Goal: Task Accomplishment & Management: Complete application form

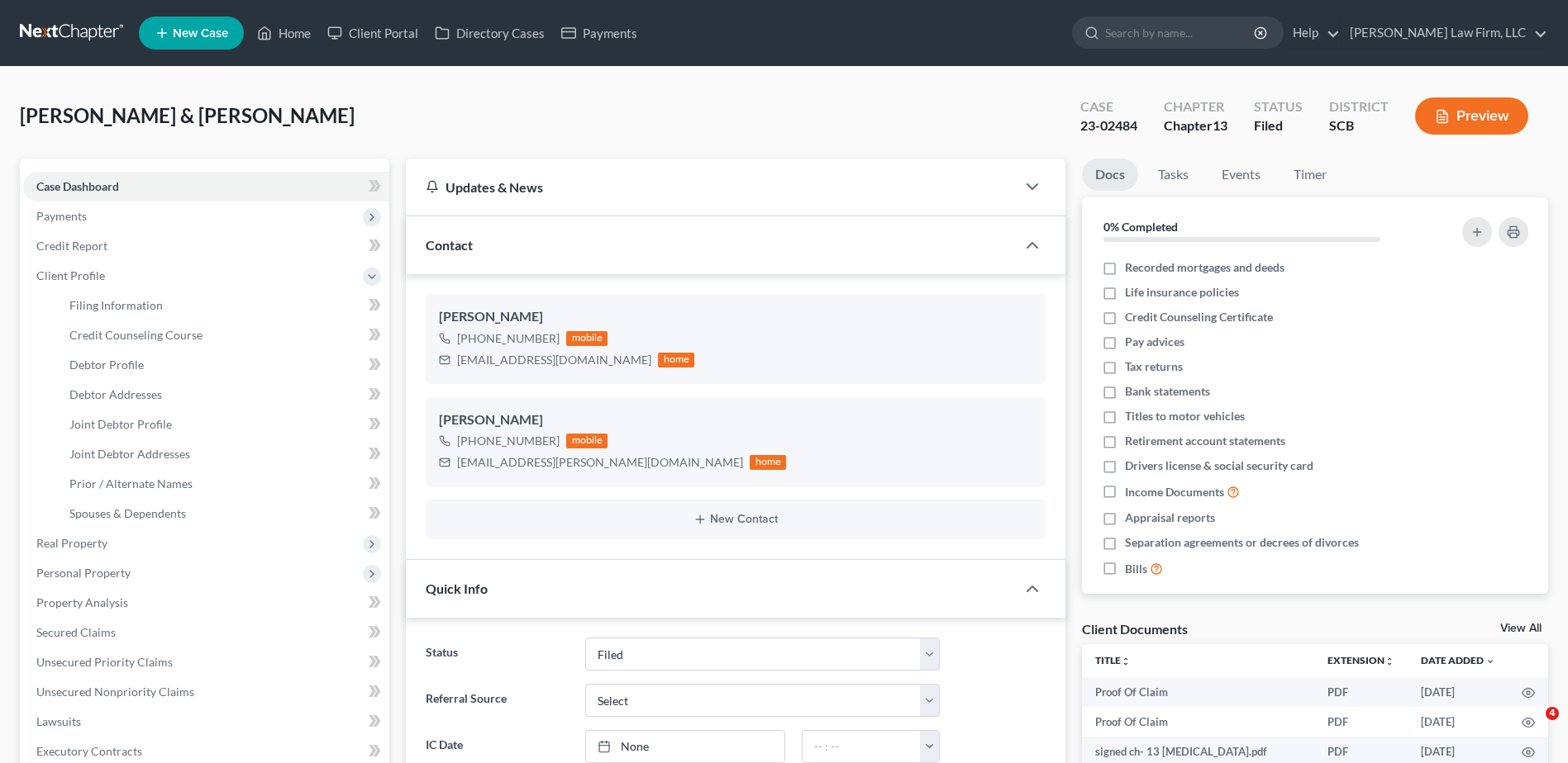
select select "2"
select select "0"
click at [1213, 31] on input "search" at bounding box center [1180, 32] width 151 height 31
type input "[PERSON_NAME]"
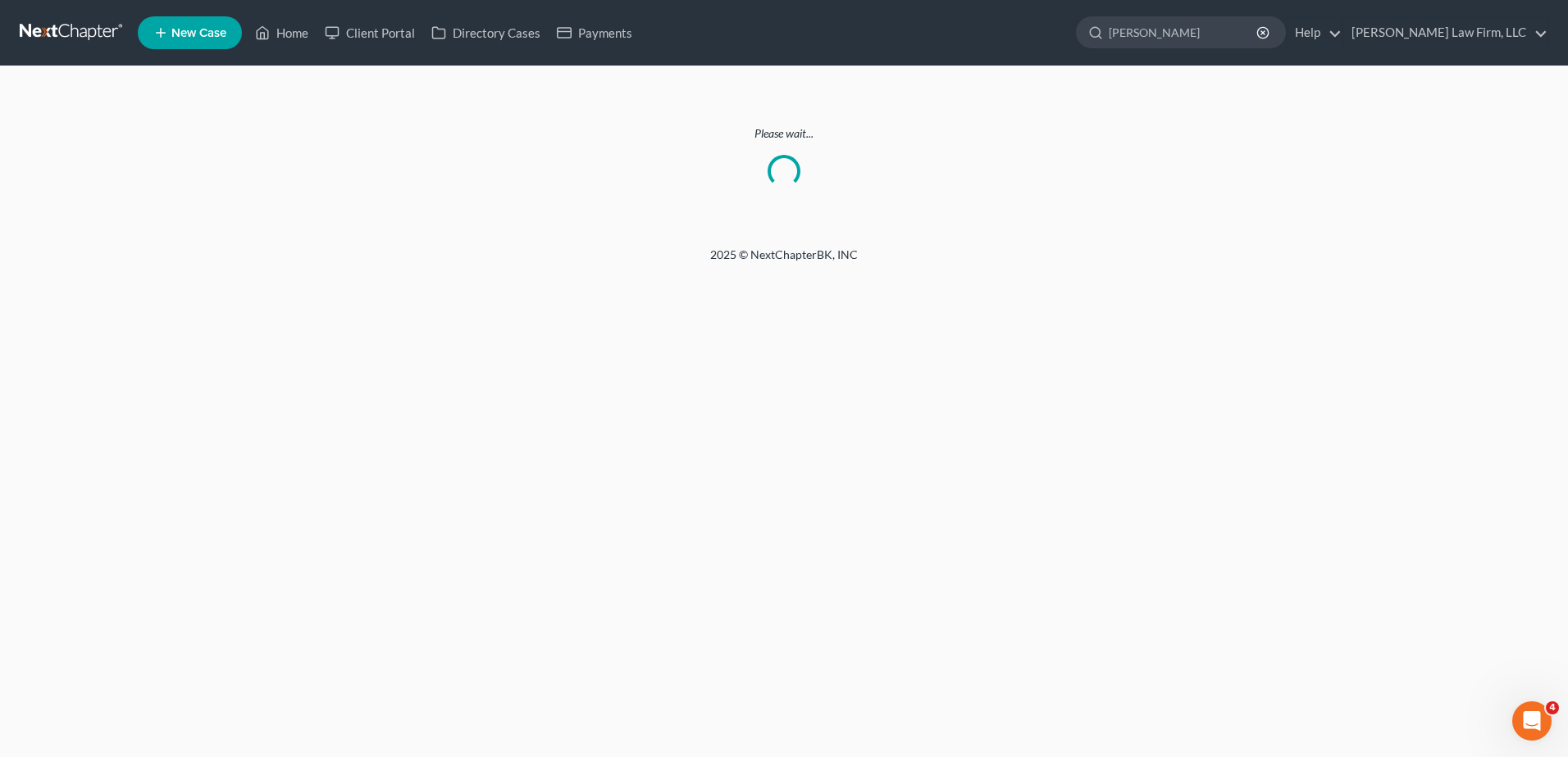
click at [55, 32] on link at bounding box center [72, 33] width 105 height 30
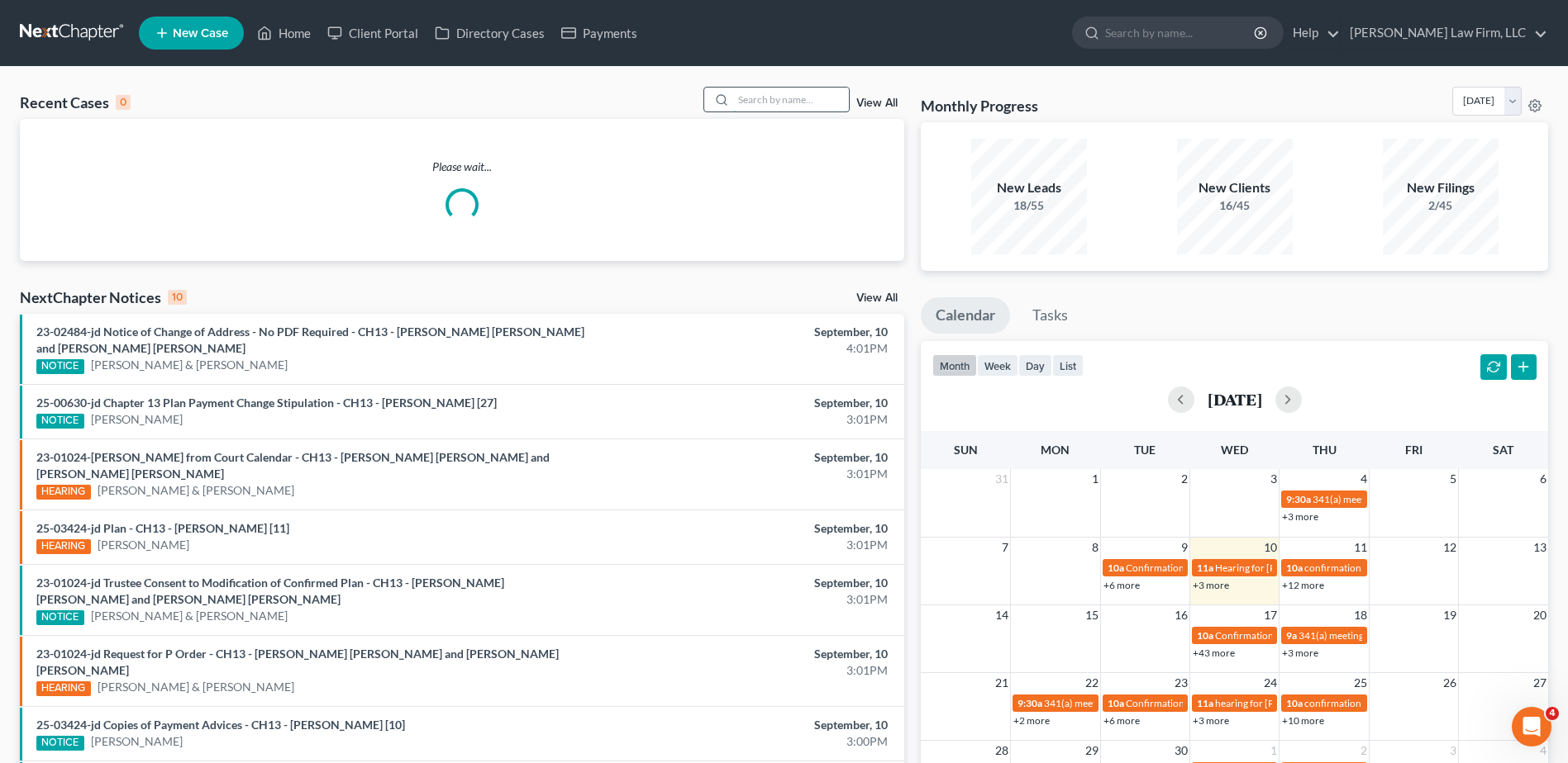
click at [772, 105] on input "search" at bounding box center [791, 99] width 115 height 24
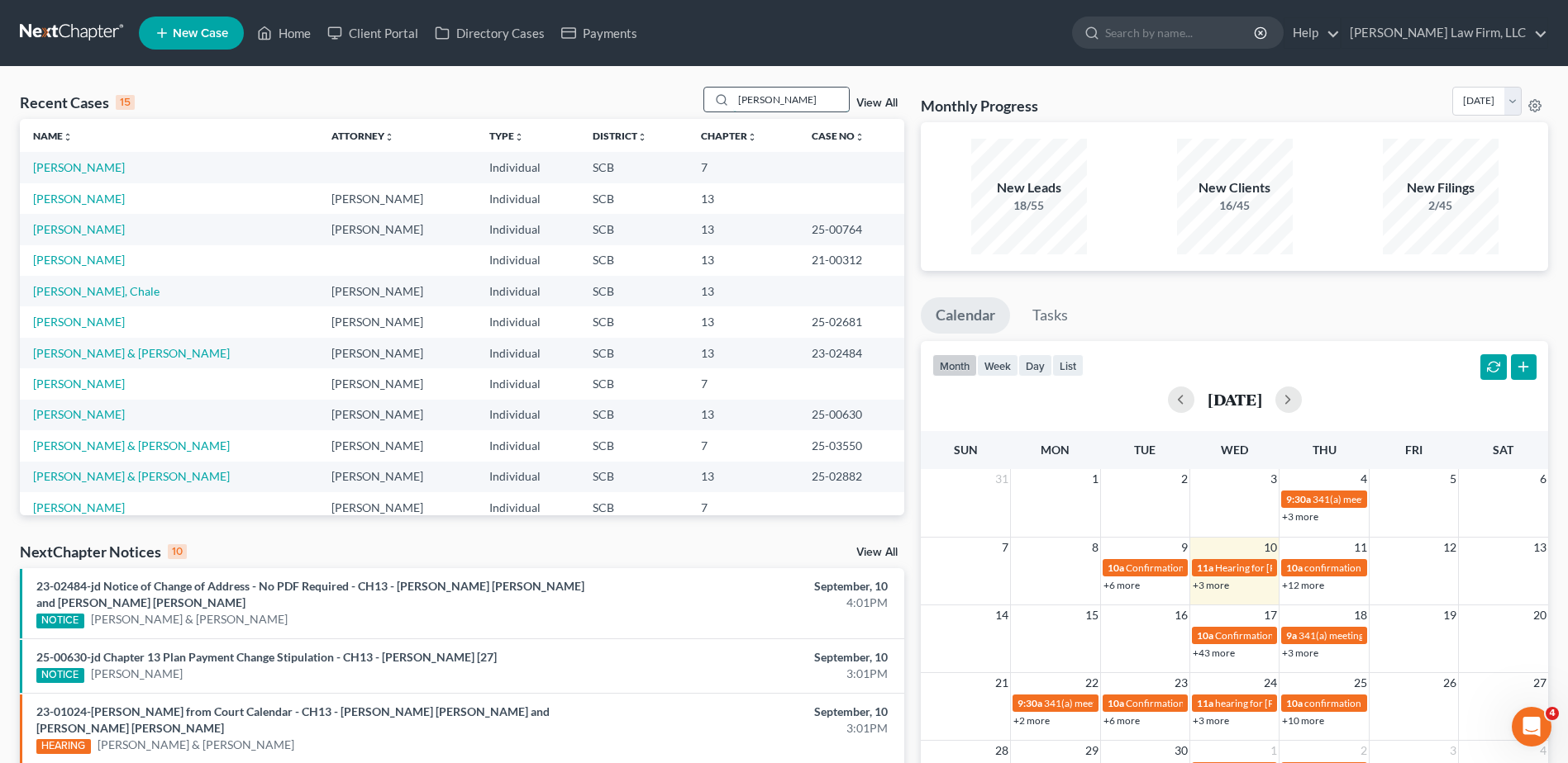
type input "[PERSON_NAME]"
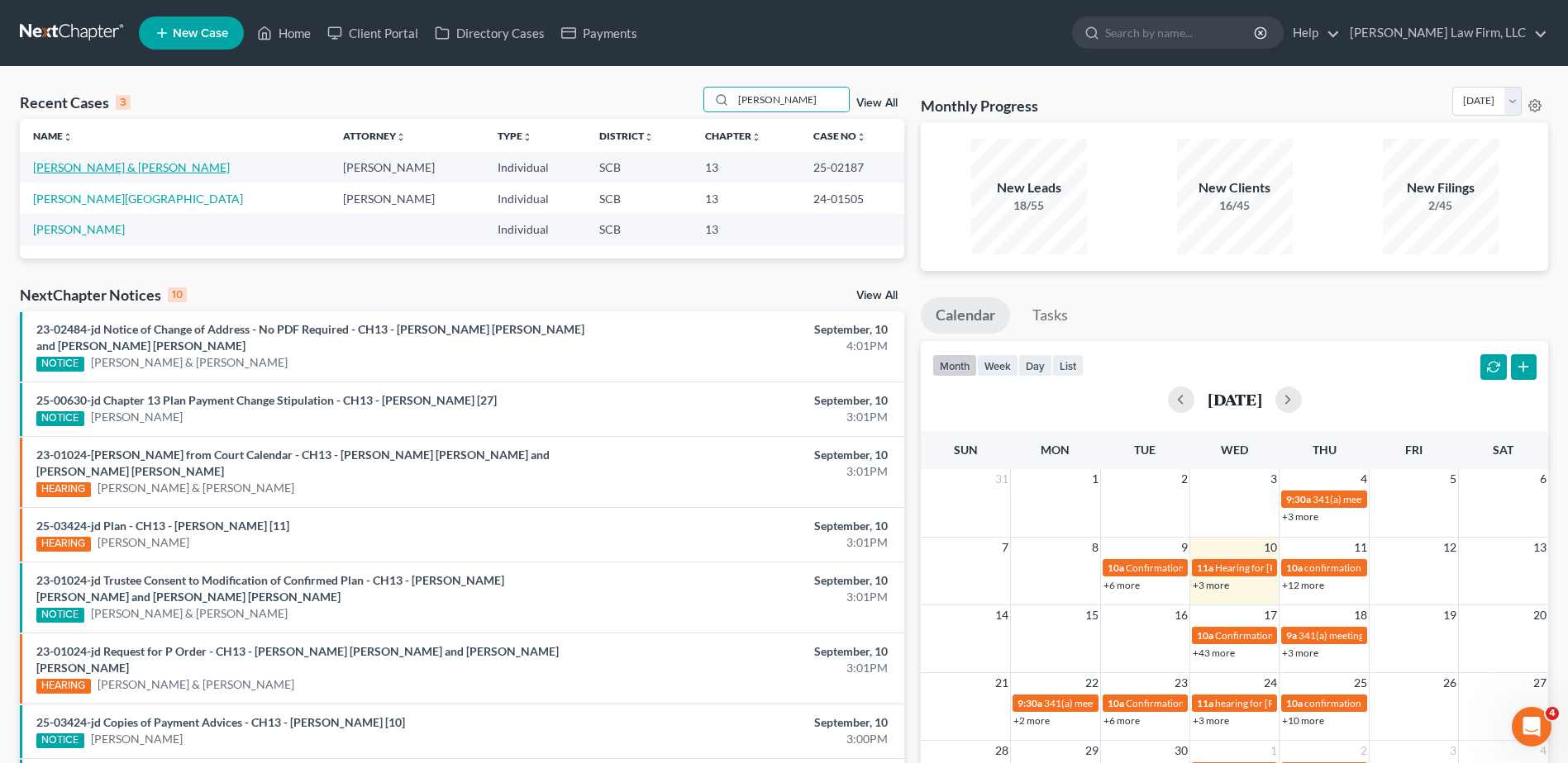
click at [115, 166] on link "[PERSON_NAME] & [PERSON_NAME]" at bounding box center [131, 167] width 197 height 14
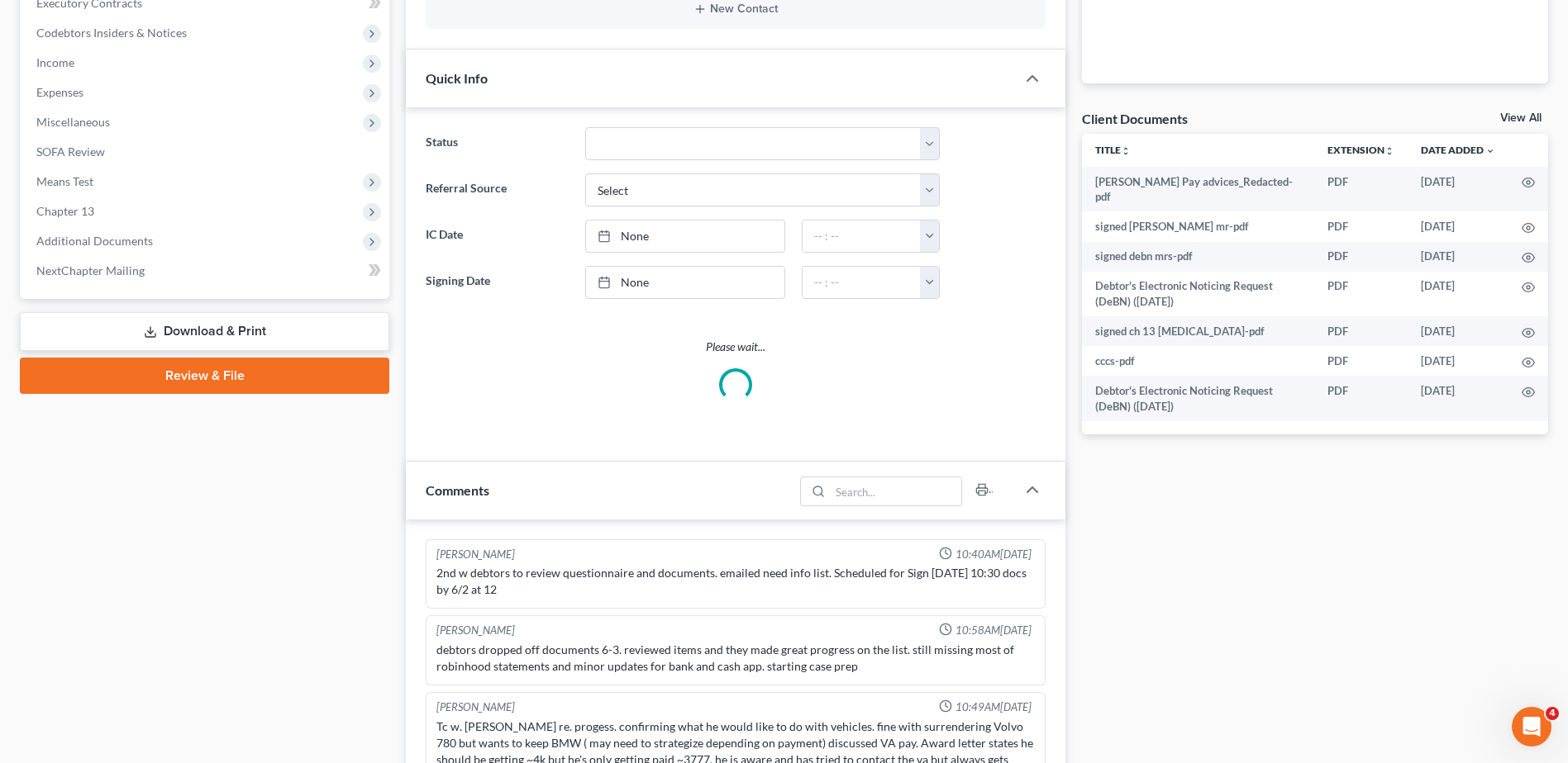
select select "1"
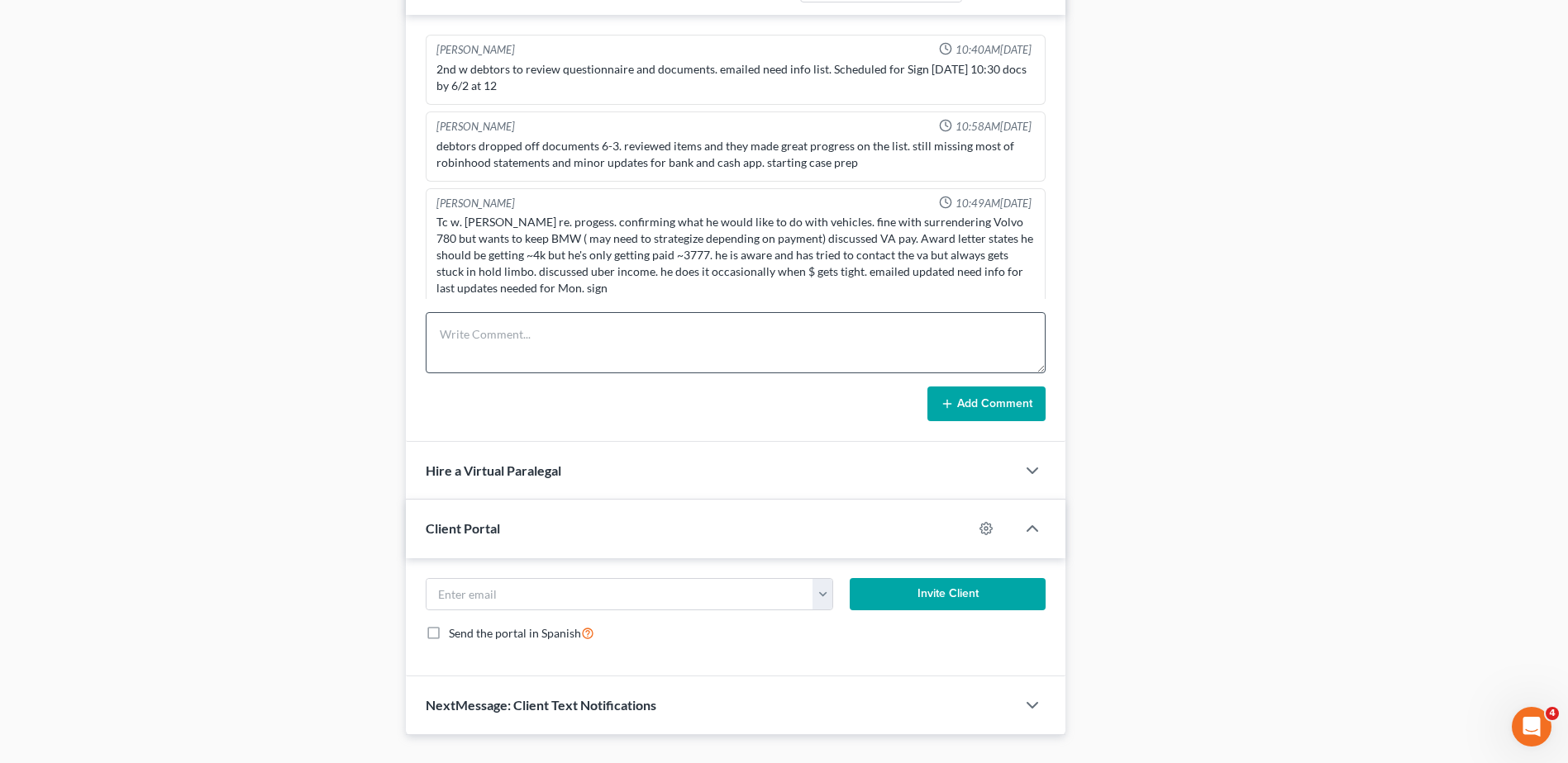
scroll to position [1048, 0]
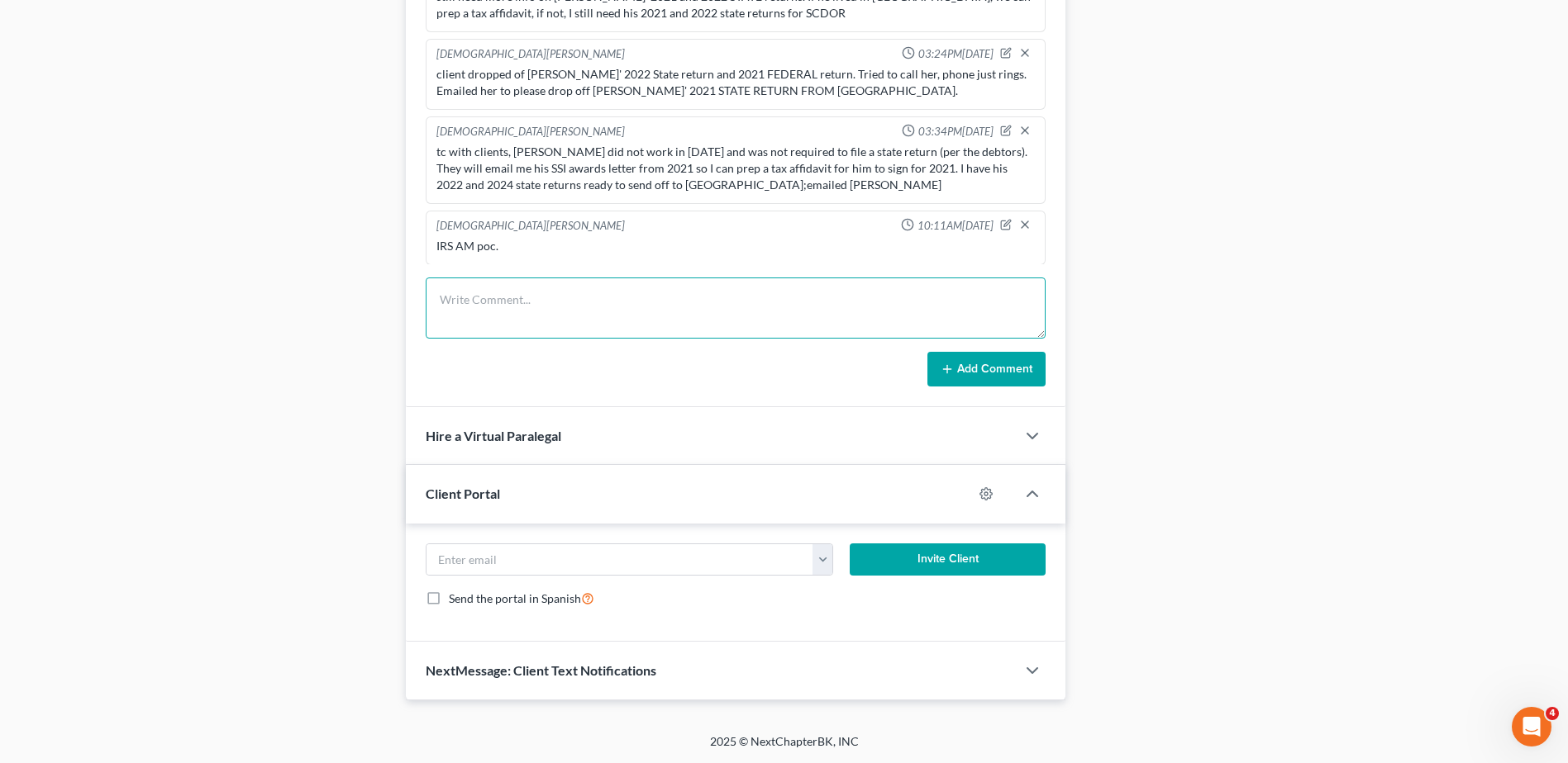
click at [509, 306] on textarea at bounding box center [735, 308] width 620 height 61
type textarea "K"
click at [976, 324] on textarea "Mrs. Stokes dropped off Mr. STokes' 2021 return since he filed afterall. geez. …" at bounding box center [735, 308] width 620 height 61
type textarea "Mrs. Stokes dropped off Mr. STokes' 2021 return since he filed afterall. geez. …"
click at [982, 380] on button "Add Comment" at bounding box center [986, 369] width 118 height 35
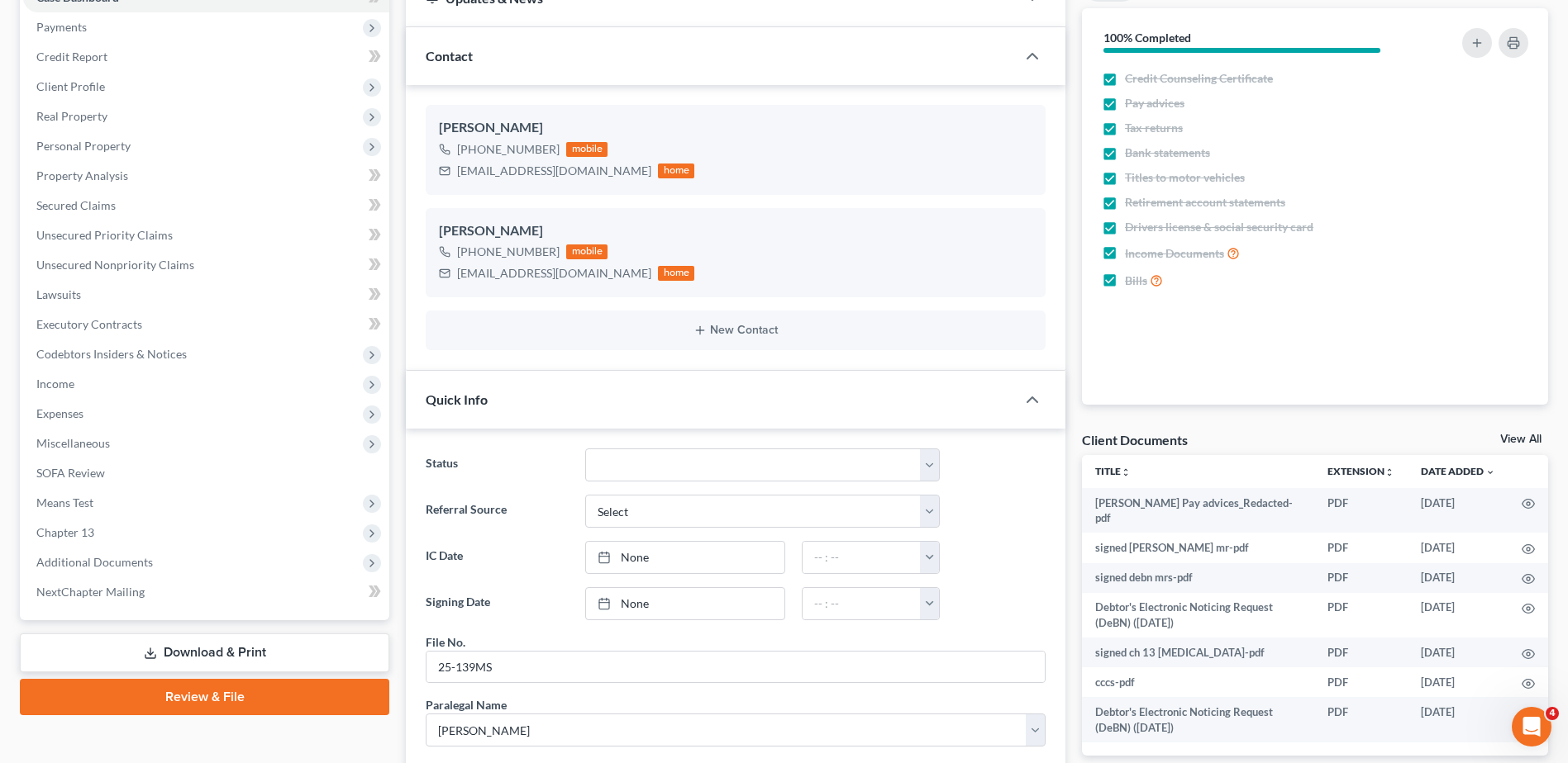
scroll to position [0, 0]
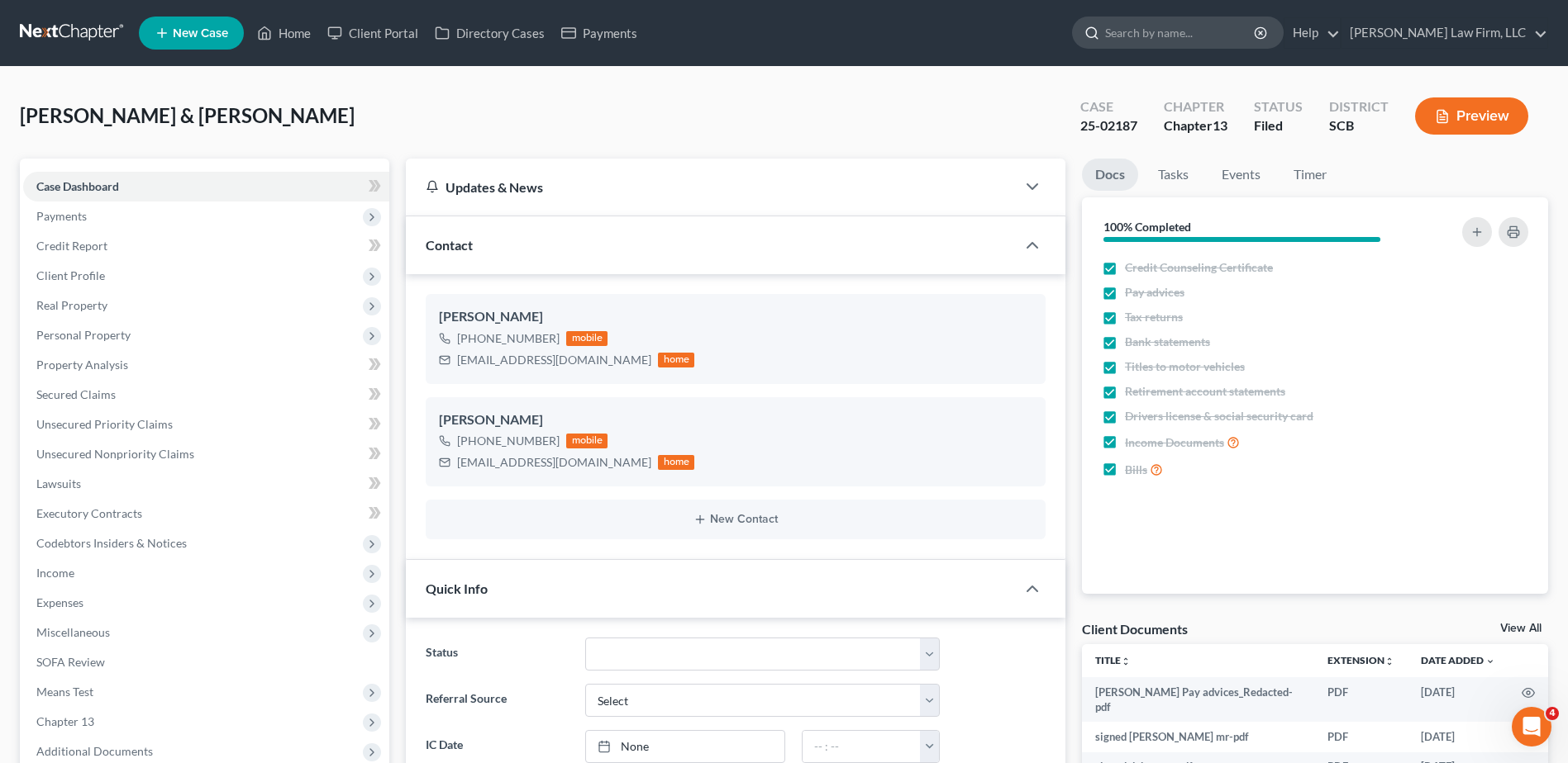
click at [1198, 40] on input "search" at bounding box center [1180, 32] width 151 height 31
type input "seeley"
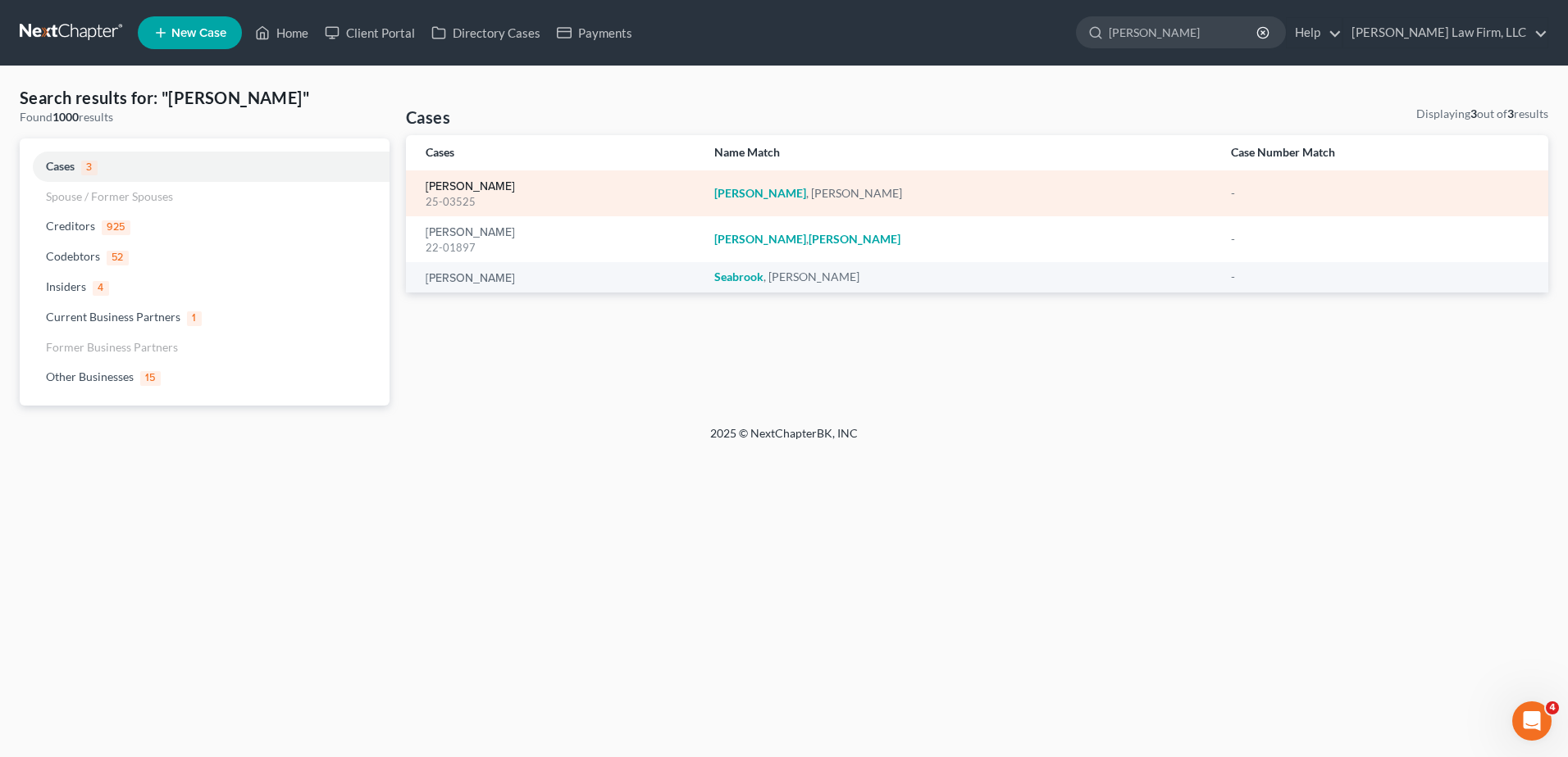
click at [483, 188] on link "Seeley, Debra" at bounding box center [470, 187] width 89 height 12
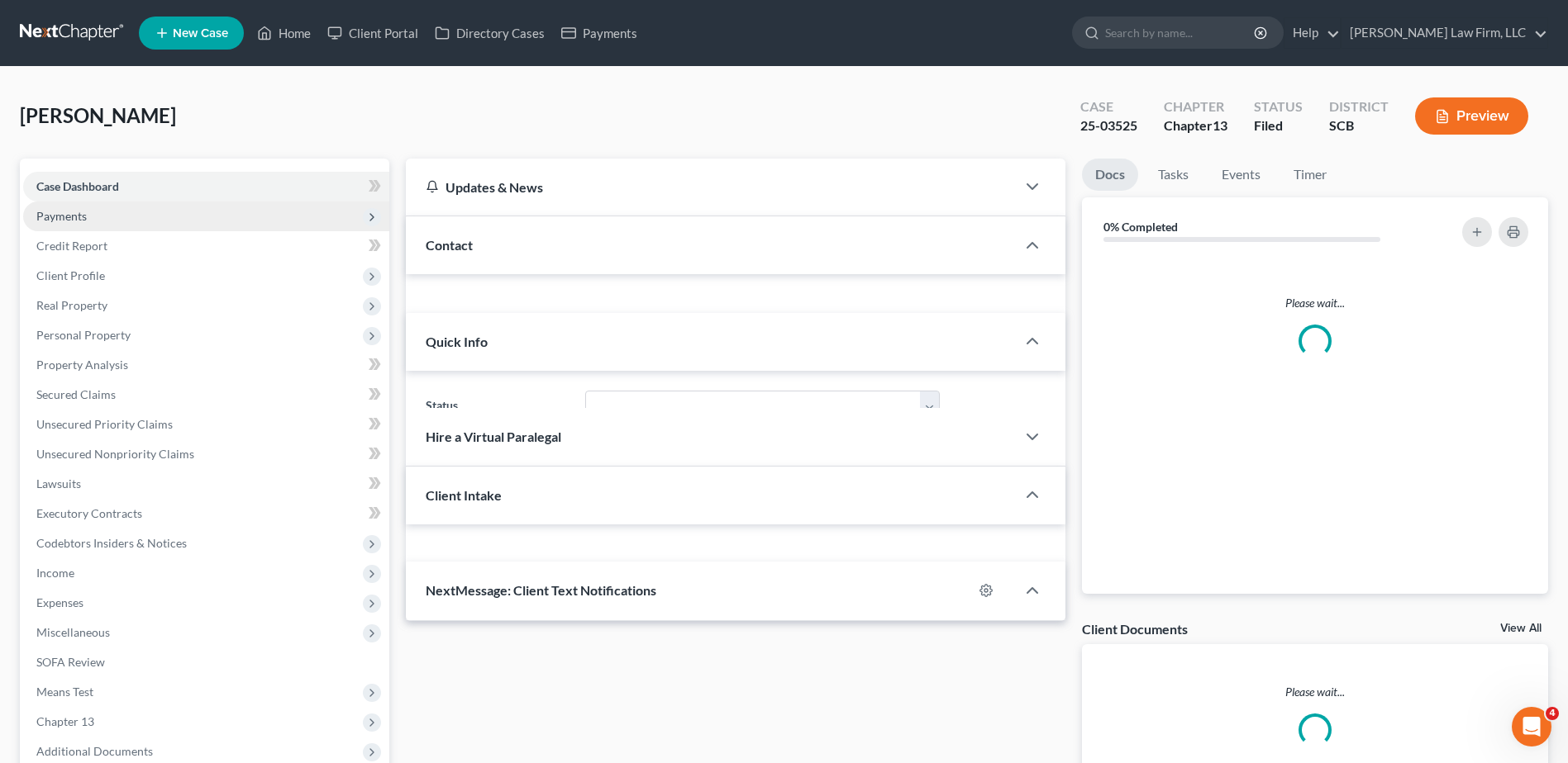
select select "0"
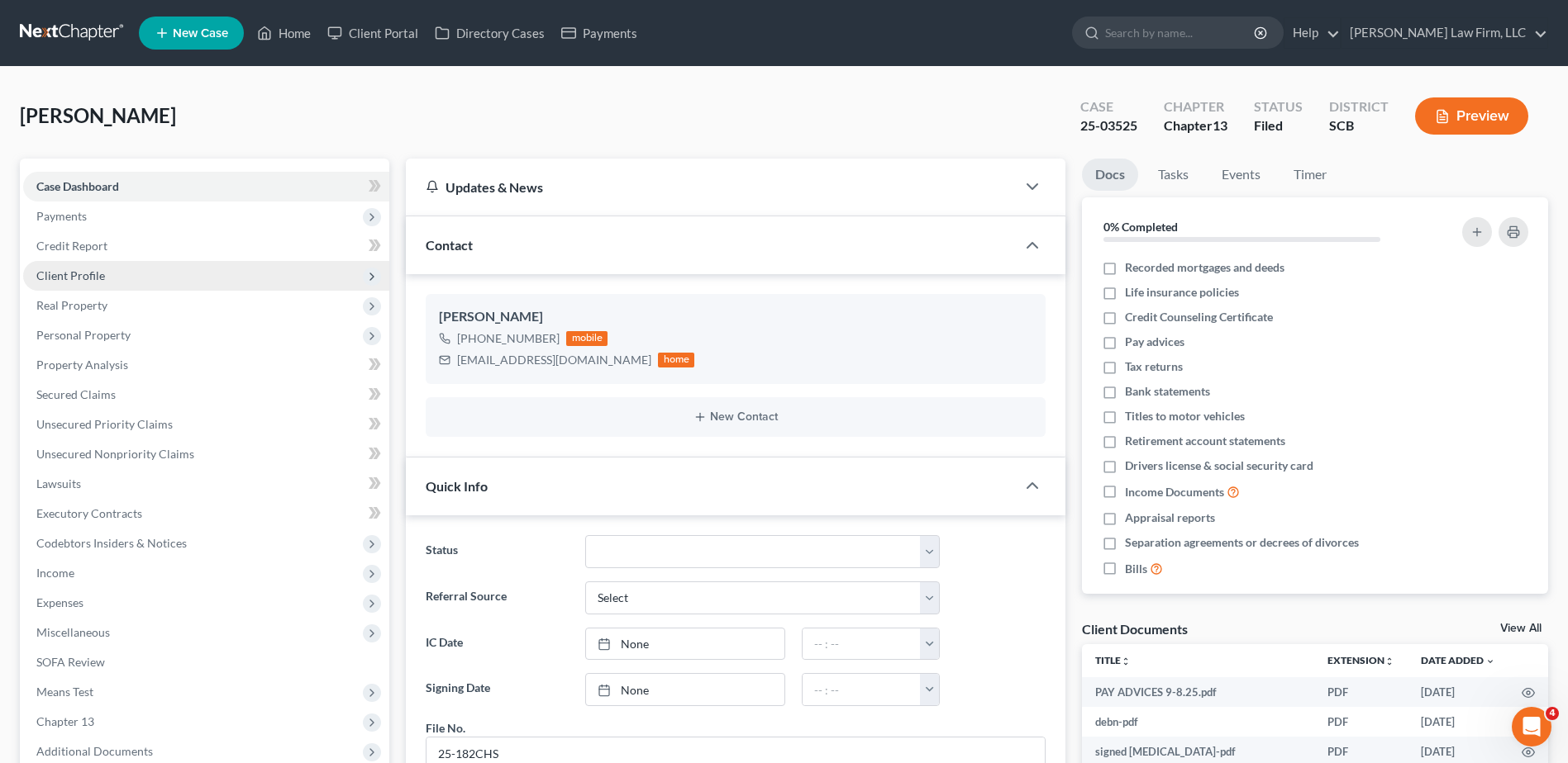
scroll to position [99, 0]
click at [88, 277] on span "Client Profile" at bounding box center [71, 275] width 69 height 14
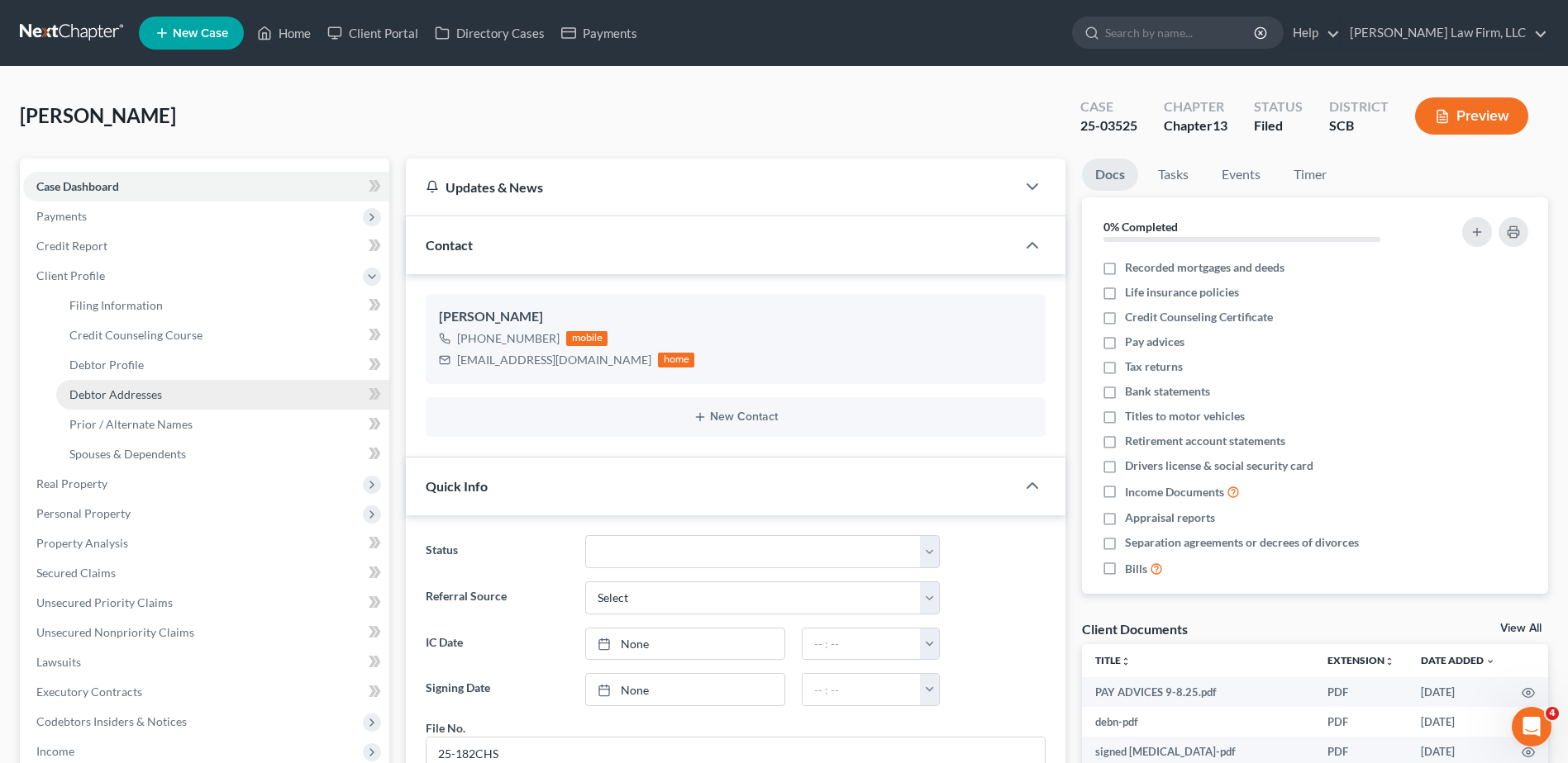
click at [139, 397] on span "Debtor Addresses" at bounding box center [115, 394] width 92 height 14
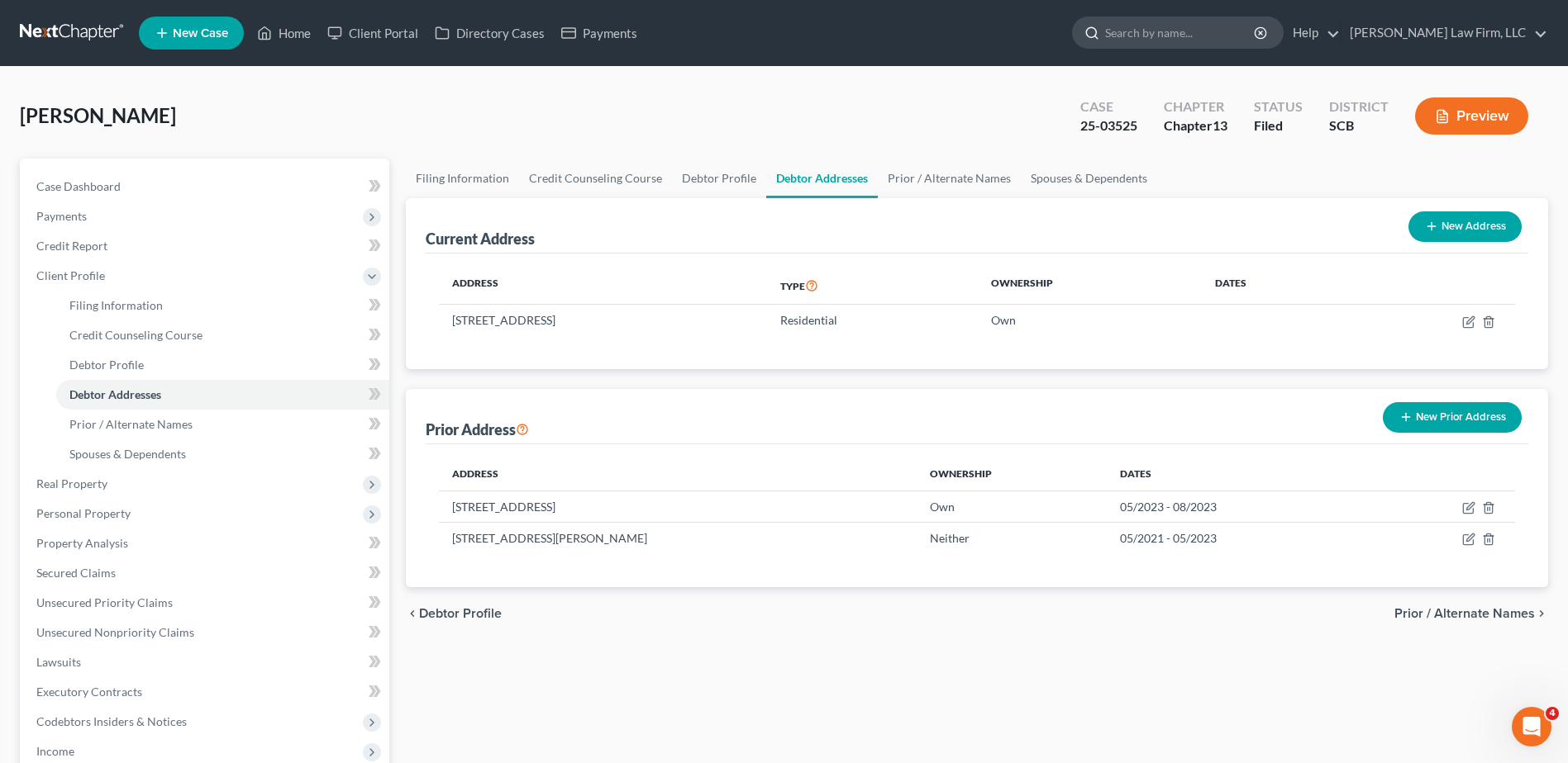
click at [1223, 36] on input "search" at bounding box center [1180, 32] width 151 height 31
click at [56, 187] on span "Case Dashboard" at bounding box center [78, 186] width 84 height 14
select select "0"
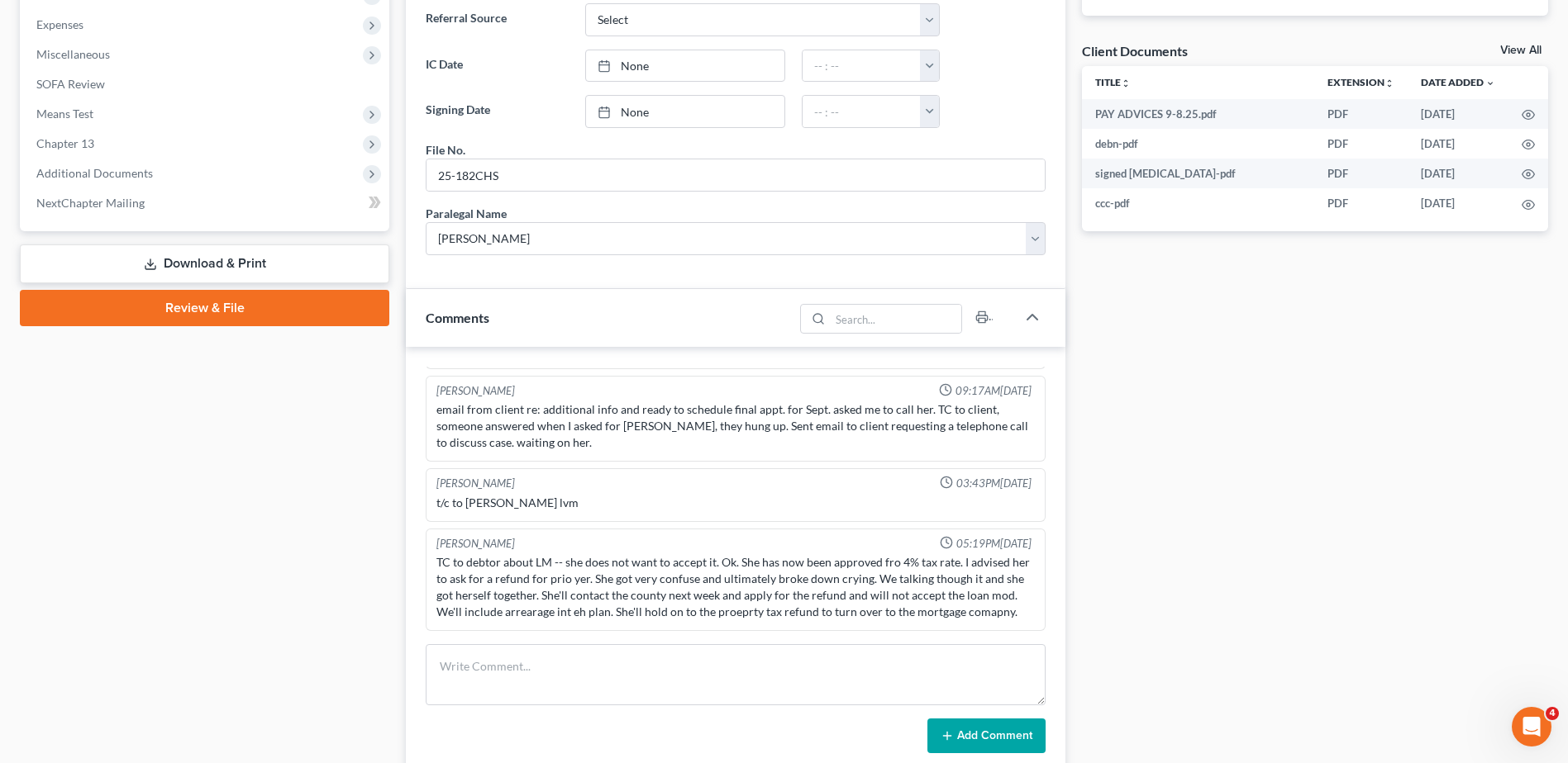
scroll to position [99, 0]
click at [551, 663] on textarea at bounding box center [735, 675] width 620 height 61
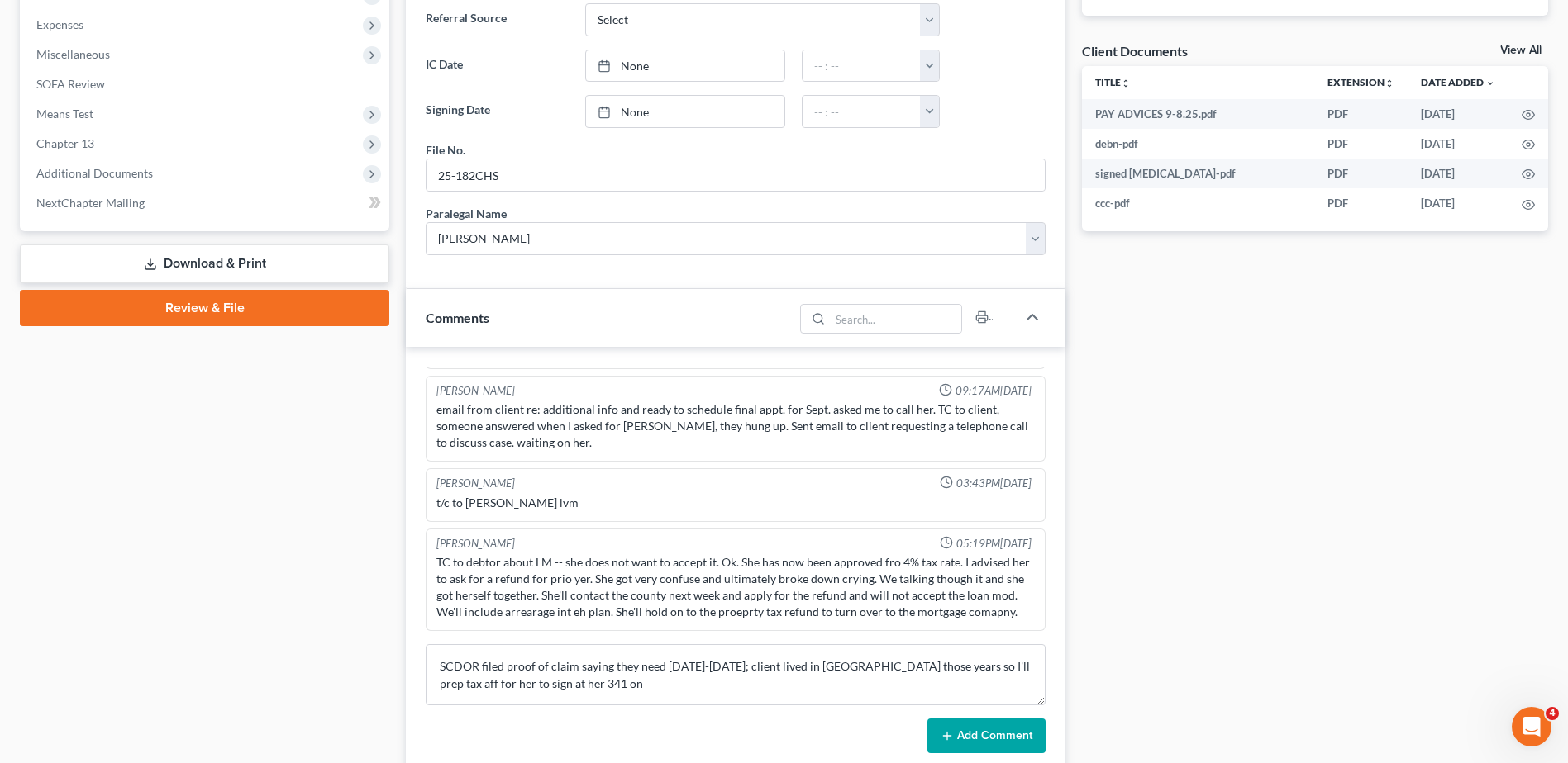
scroll to position [661, 0]
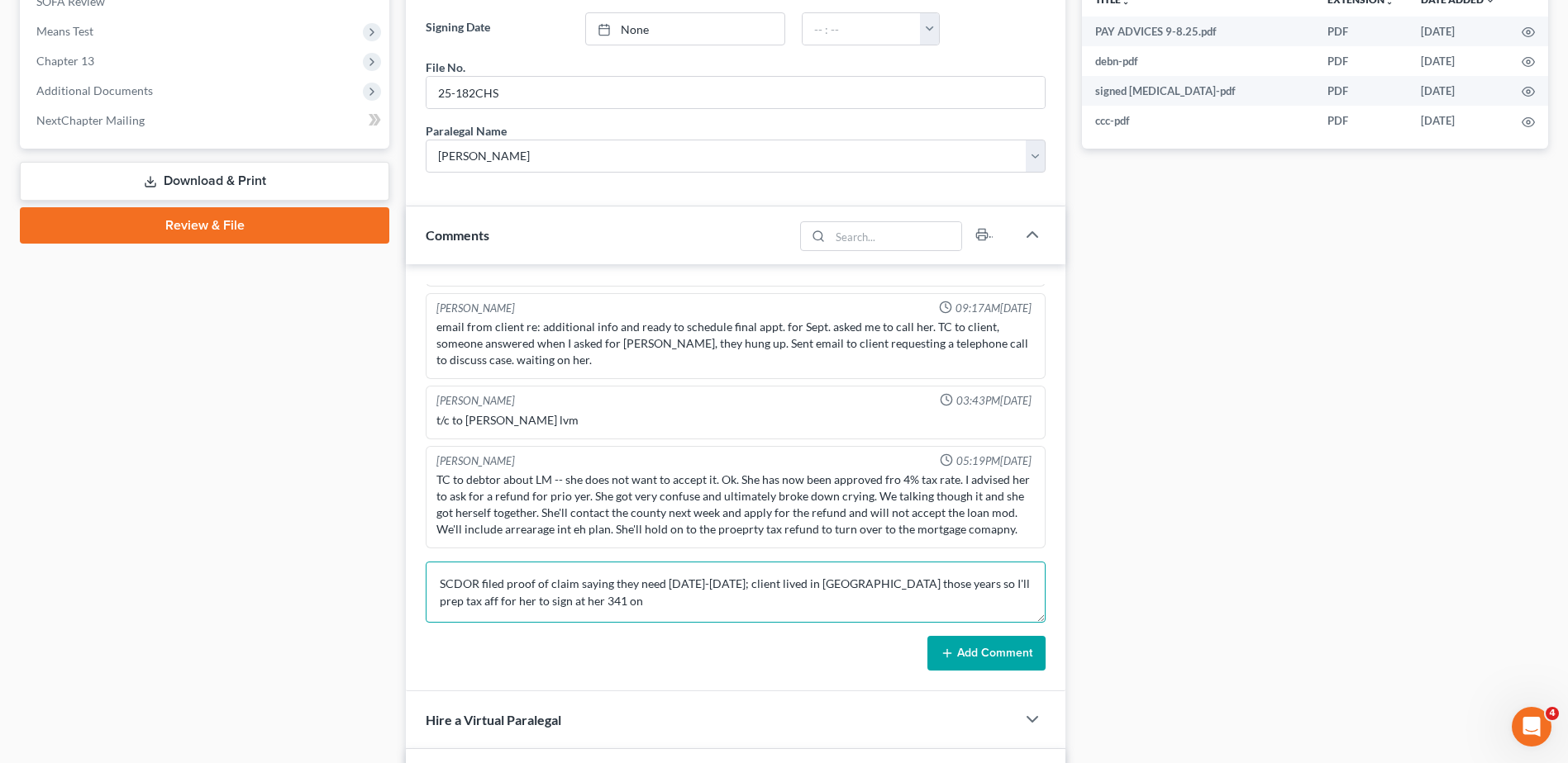
click at [522, 604] on textarea "SCDOR filed proof of claim saying they need 2021-2023; client lived in NY those…" at bounding box center [735, 593] width 620 height 61
drag, startPoint x: 553, startPoint y: 601, endPoint x: 551, endPoint y: 614, distance: 13.2
click at [553, 603] on textarea "SCDOR filed proof of claim saying they need 2021-2023; client lived in NY those…" at bounding box center [735, 593] width 620 height 61
type textarea "SCDOR filed proof of claim saying they need 2021-2023; client lived in NY those…"
click at [979, 645] on button "Add Comment" at bounding box center [986, 653] width 118 height 35
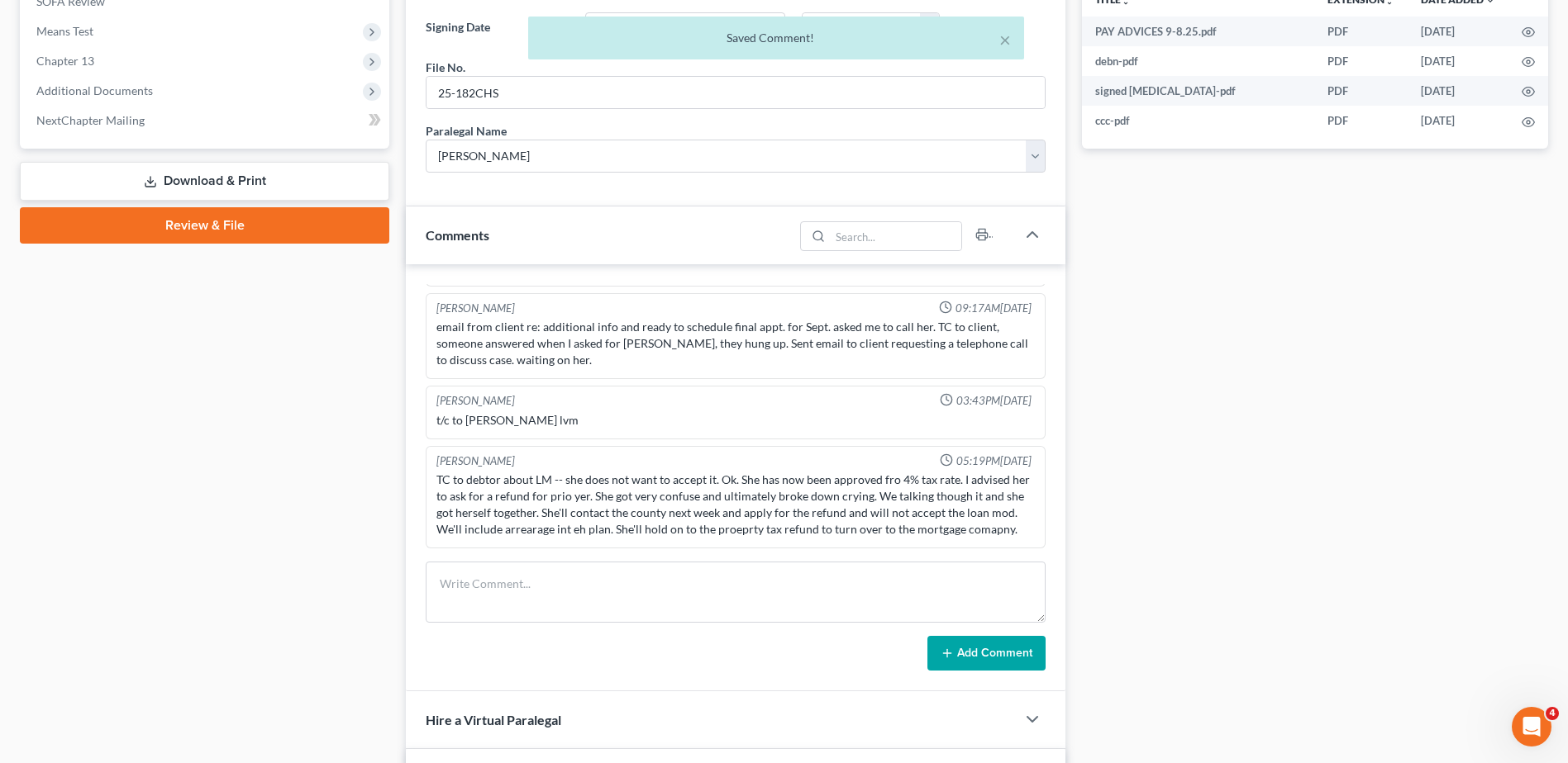
scroll to position [414, 0]
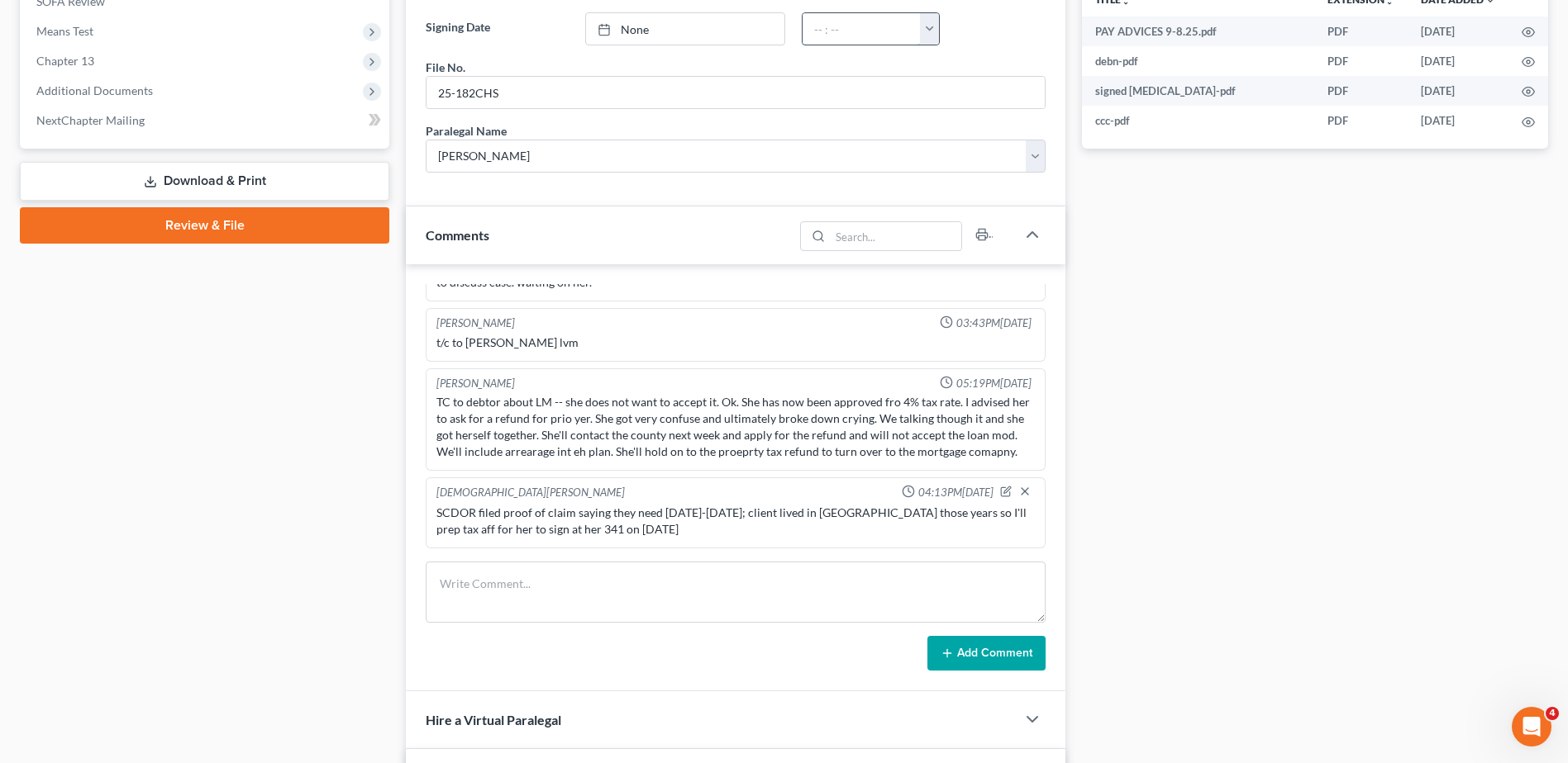
click at [843, 42] on input "text" at bounding box center [861, 29] width 118 height 32
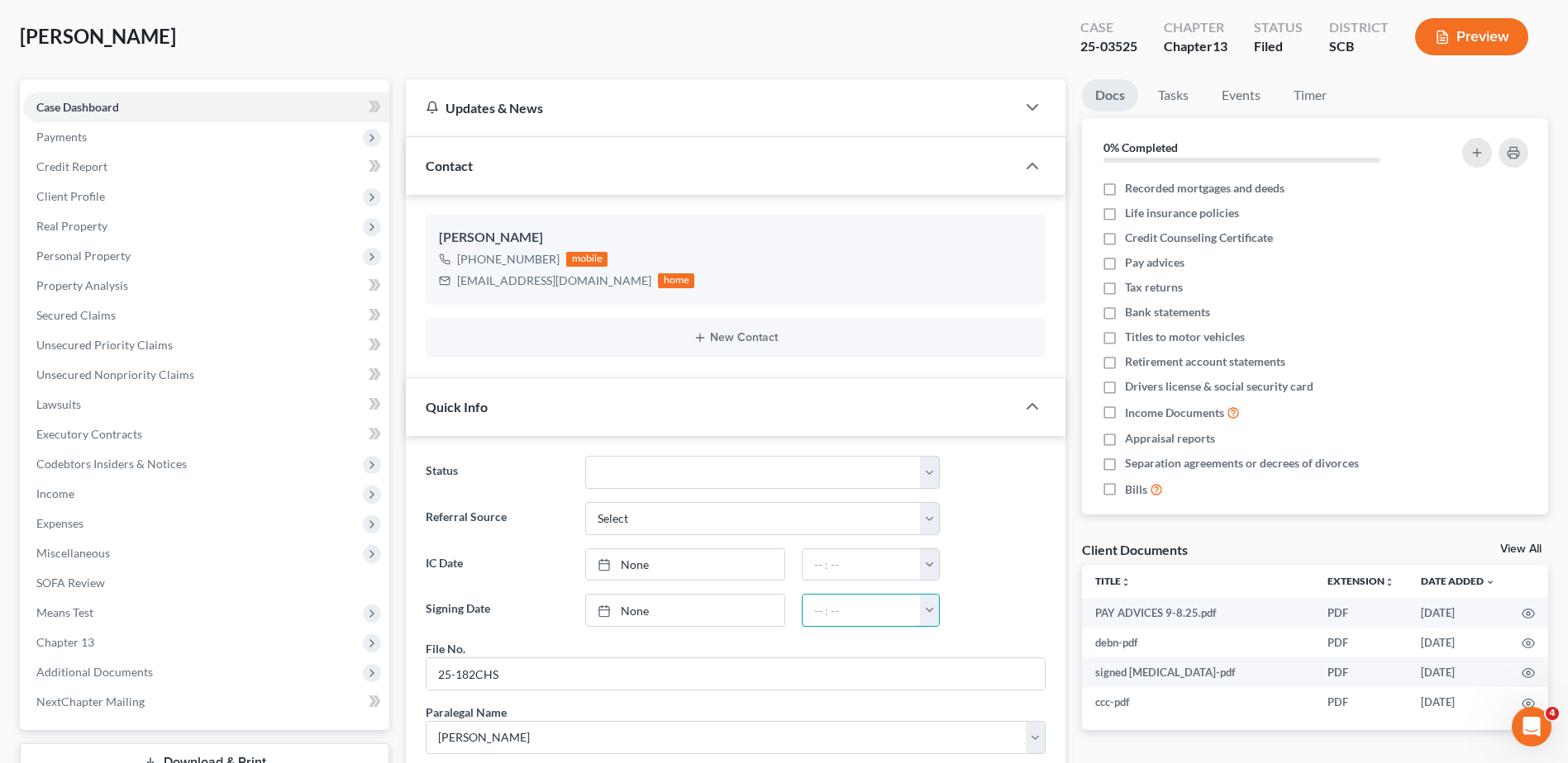
scroll to position [0, 0]
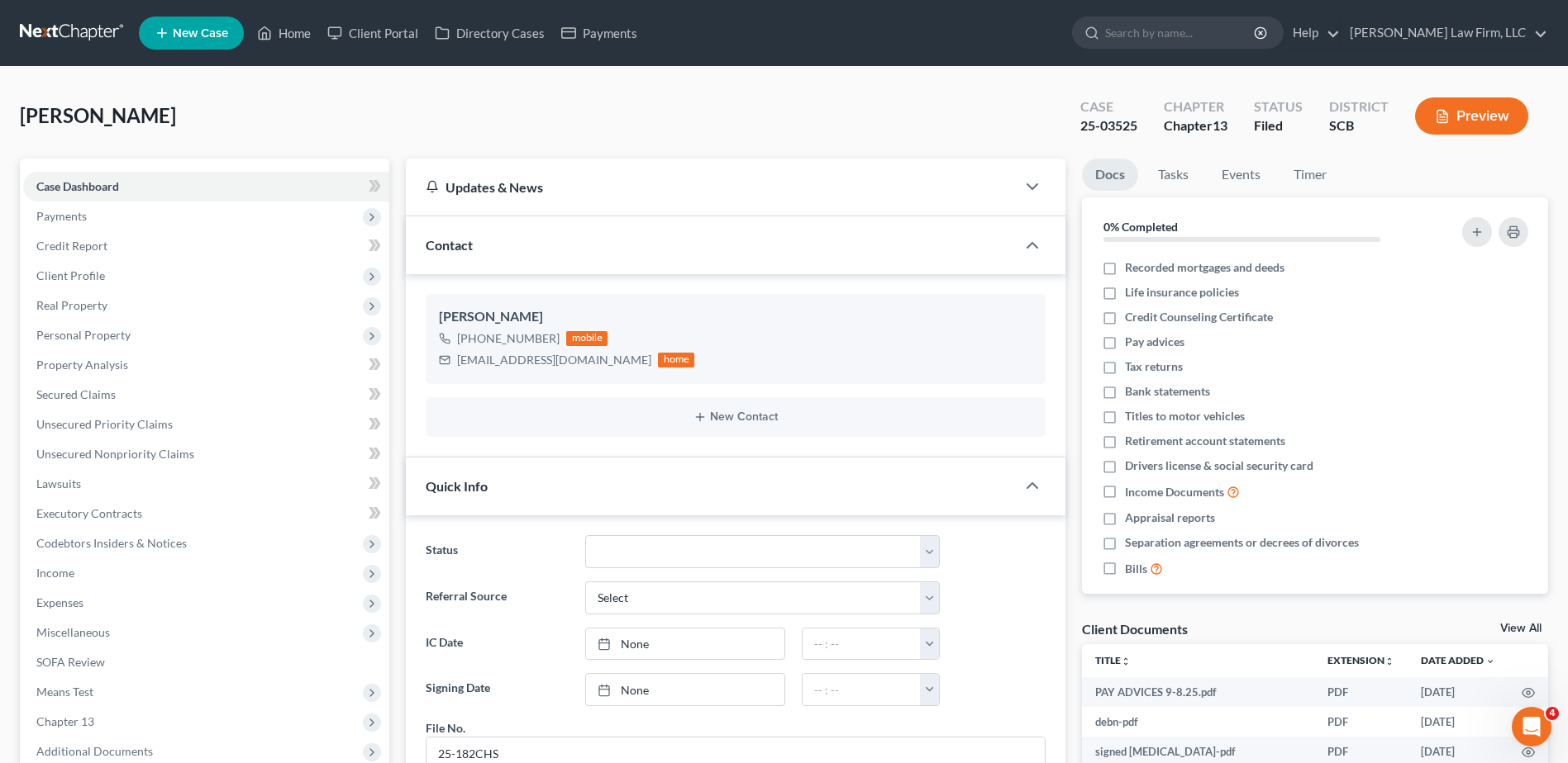
click at [1188, 49] on form at bounding box center [1178, 33] width 212 height 33
click at [1183, 42] on input "search" at bounding box center [1180, 32] width 151 height 31
type input "huggins"
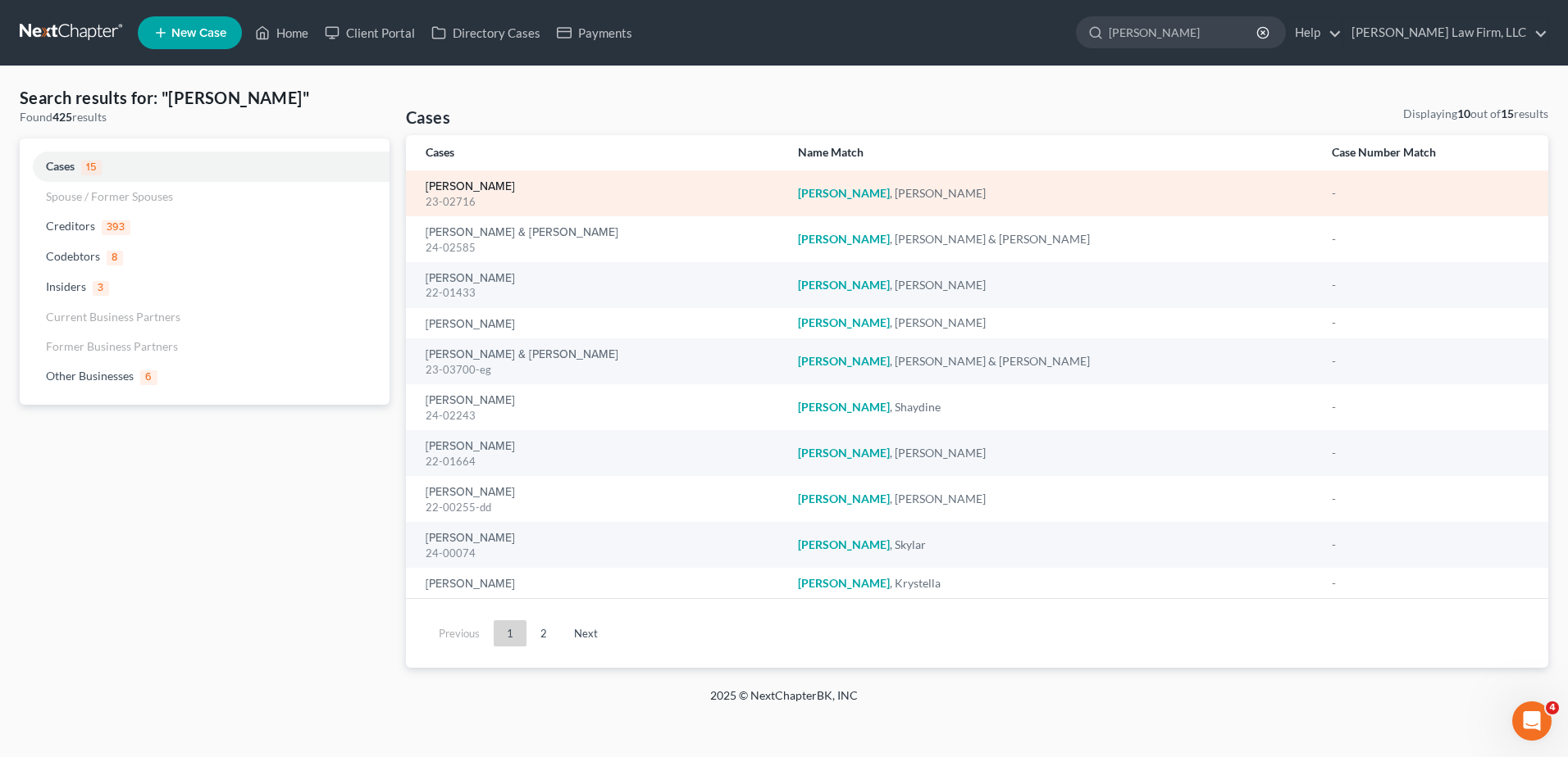
click at [442, 182] on link "Huggins, Justin" at bounding box center [470, 187] width 89 height 12
select select "3"
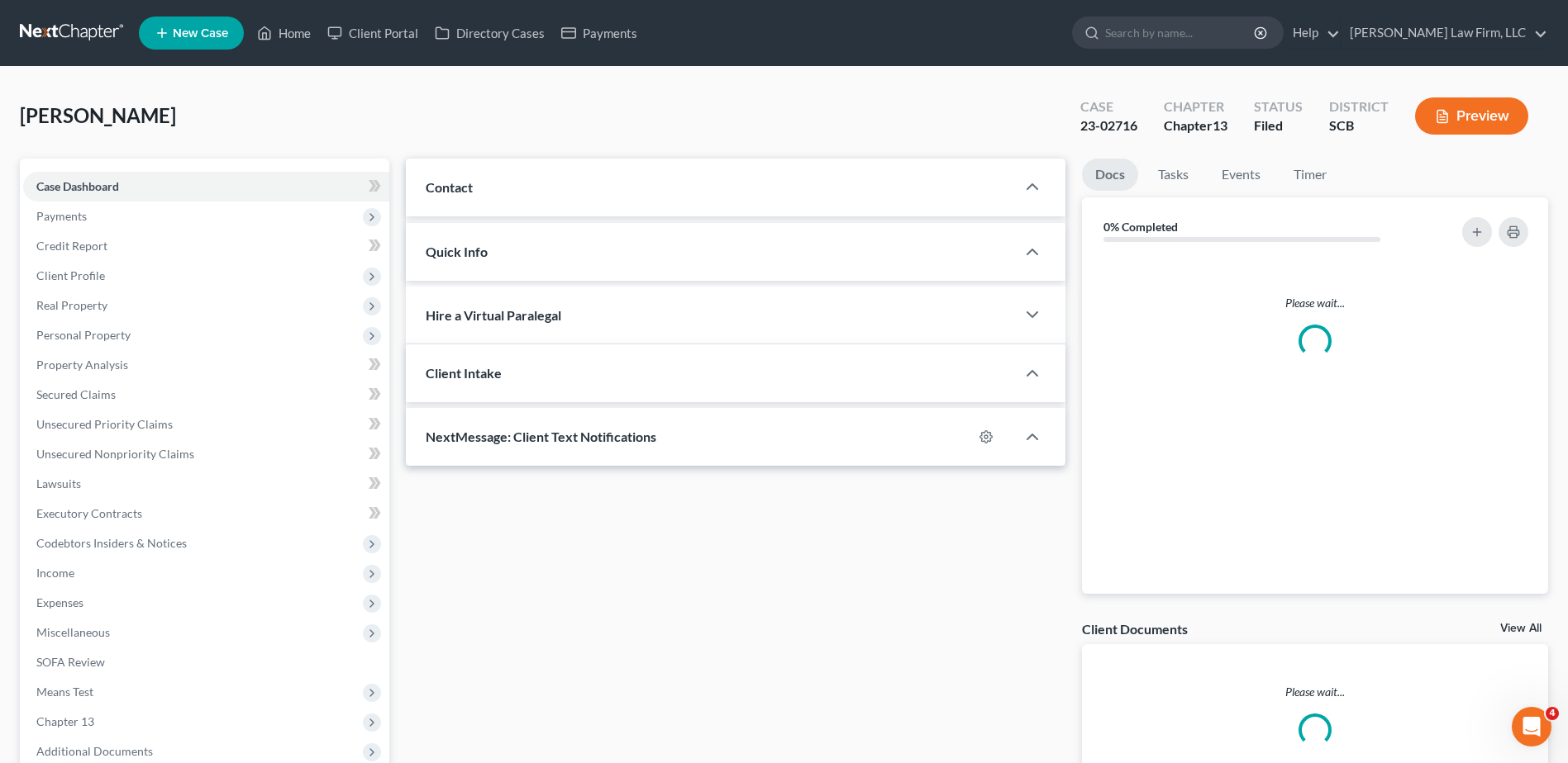
select select "3"
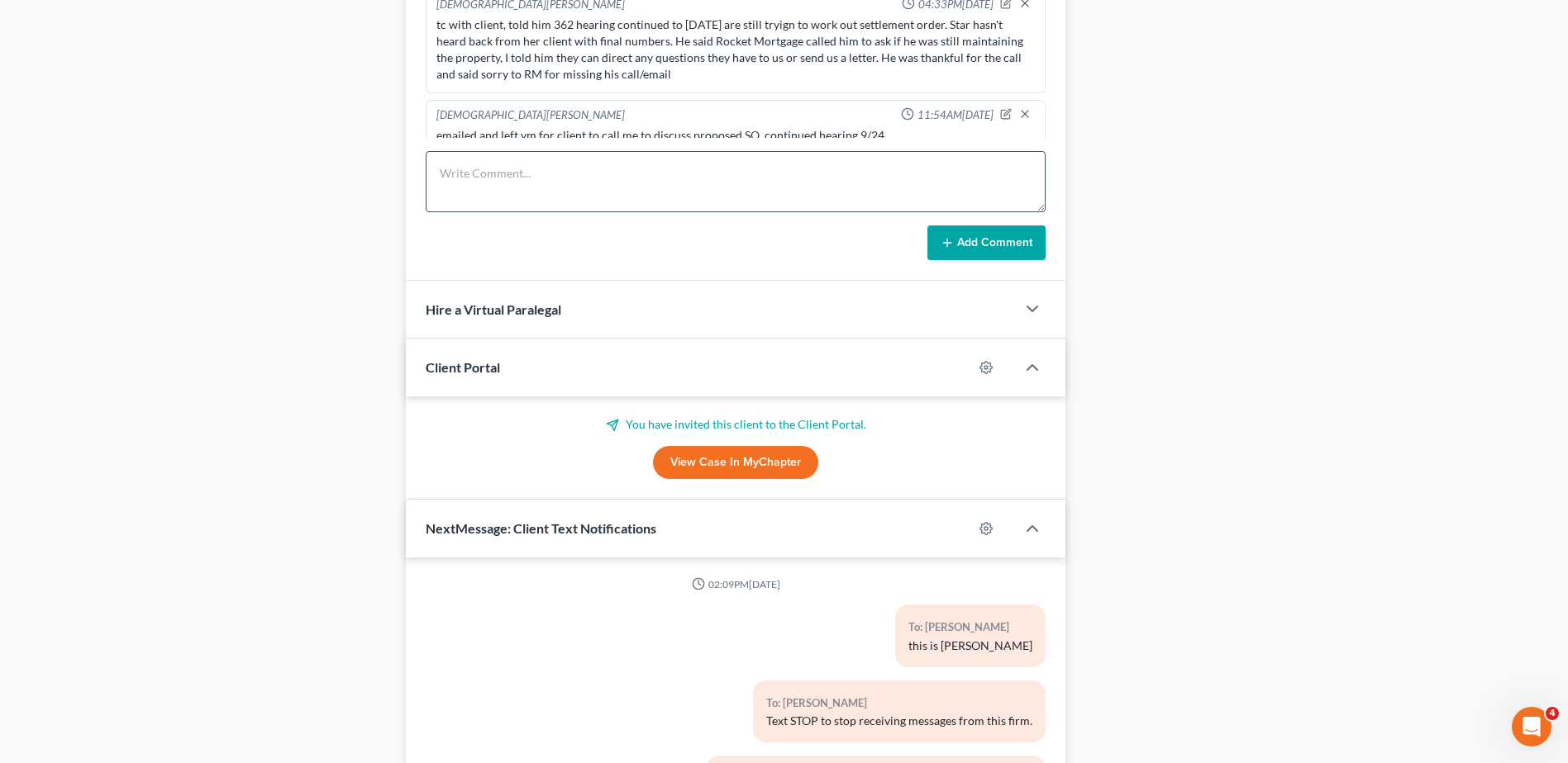
scroll to position [1358, 0]
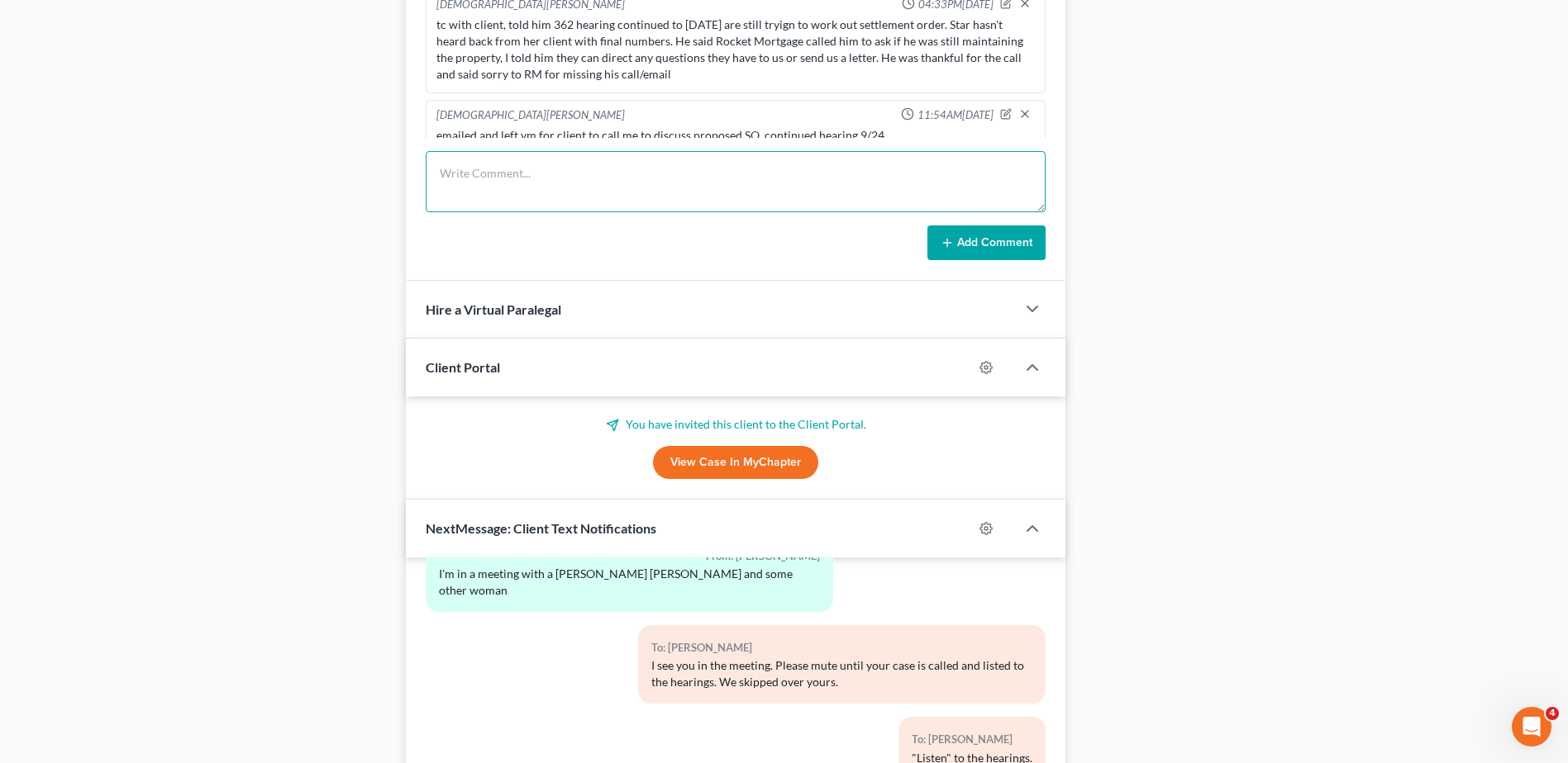
click at [478, 186] on textarea at bounding box center [735, 182] width 620 height 61
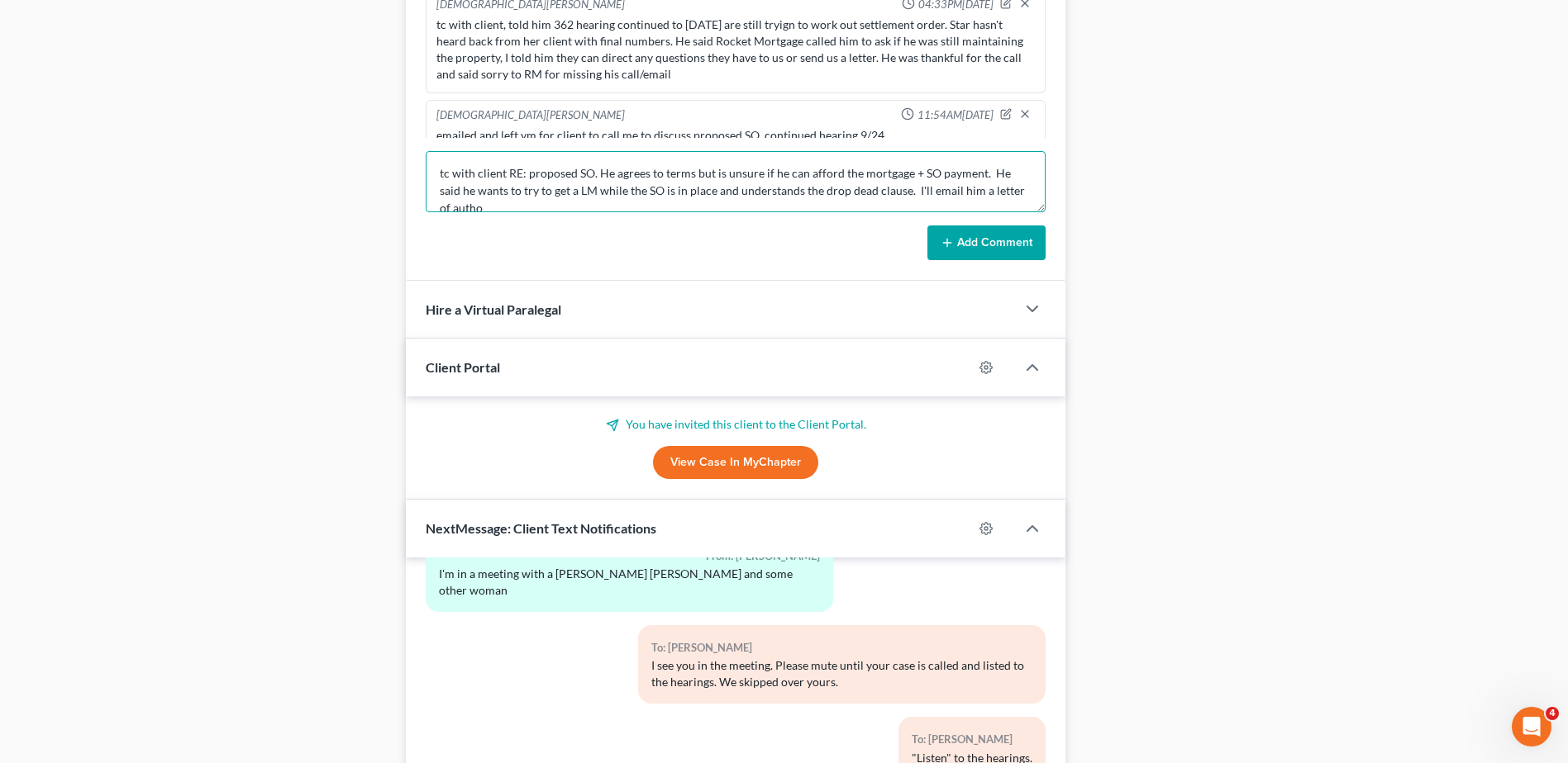
scroll to position [4, 0]
type textarea "tc with client RE: proposed SO. He agrees to terms but is unsure if he can affo…"
click at [1011, 247] on button "Add Comment" at bounding box center [986, 243] width 118 height 35
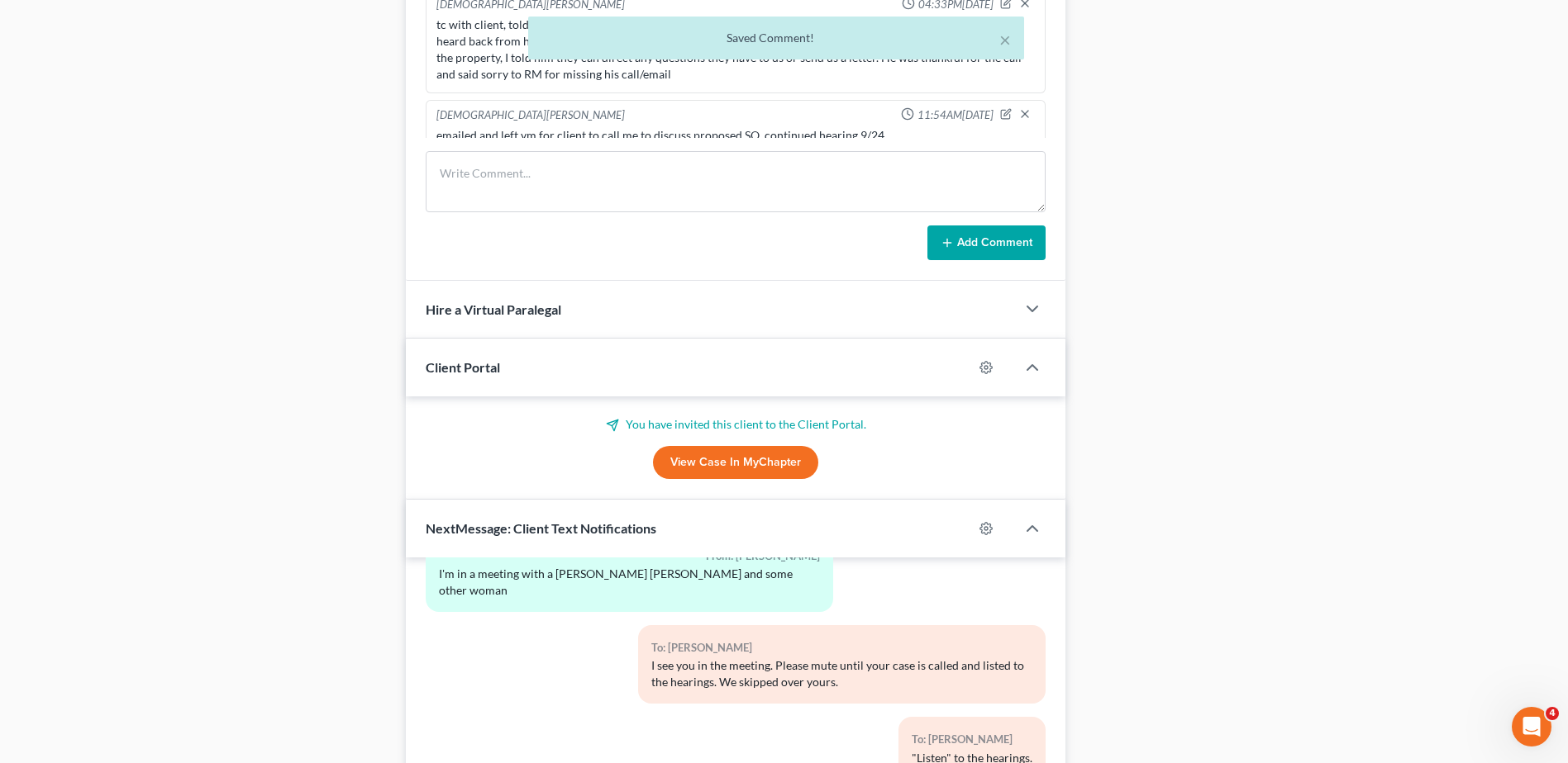
scroll to position [3008, 0]
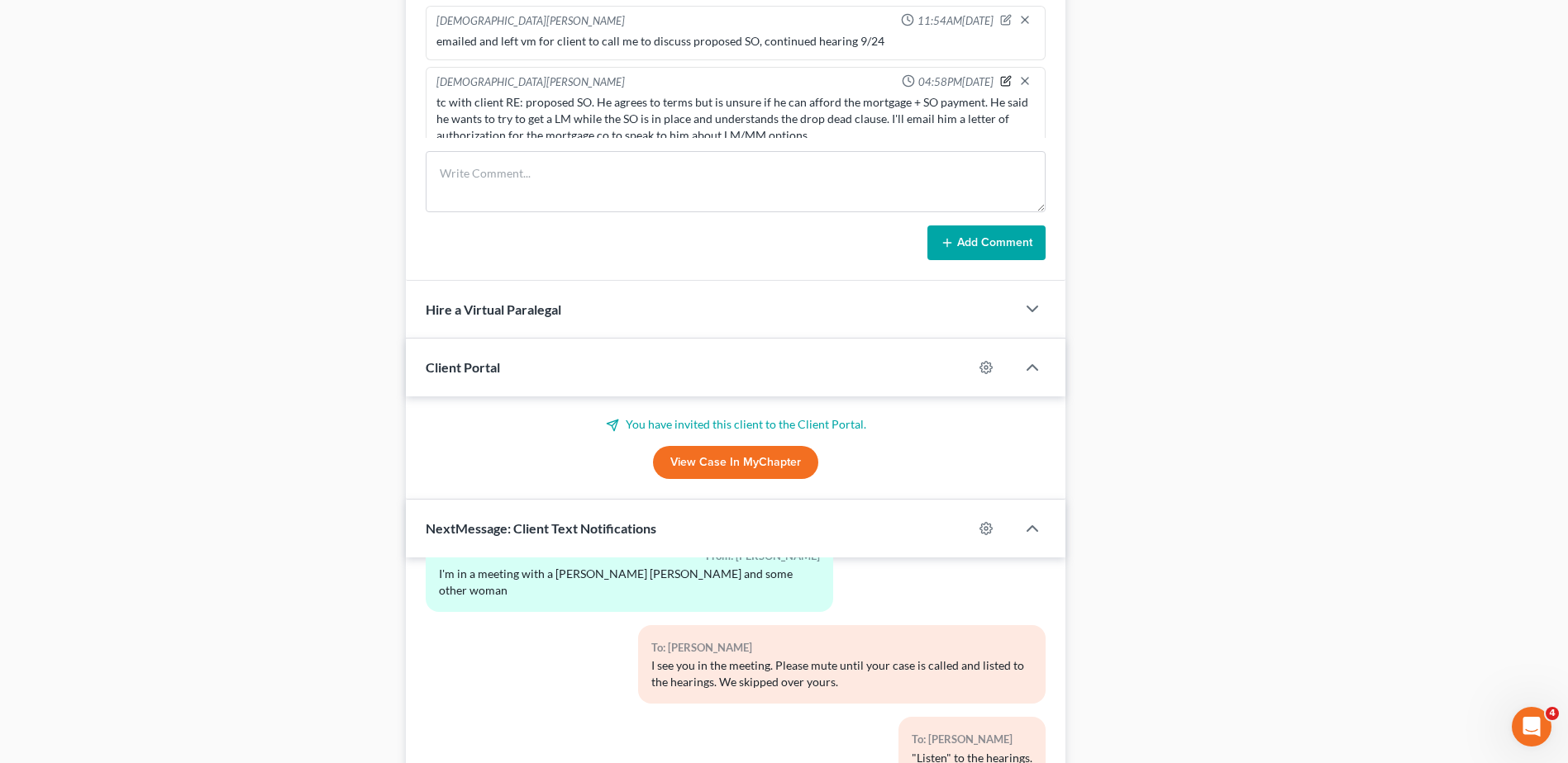
click at [1000, 76] on icon "button" at bounding box center [1006, 81] width 12 height 12
click at [887, 128] on textarea "tc with client RE: proposed SO. He agrees to terms but is unsure if he can affo…" at bounding box center [735, 125] width 598 height 61
drag, startPoint x: 902, startPoint y: 131, endPoint x: 919, endPoint y: 126, distance: 17.7
click at [907, 131] on textarea "tc with client RE: proposed SO. He agrees to terms but is unsure if he can affo…" at bounding box center [735, 125] width 598 height 61
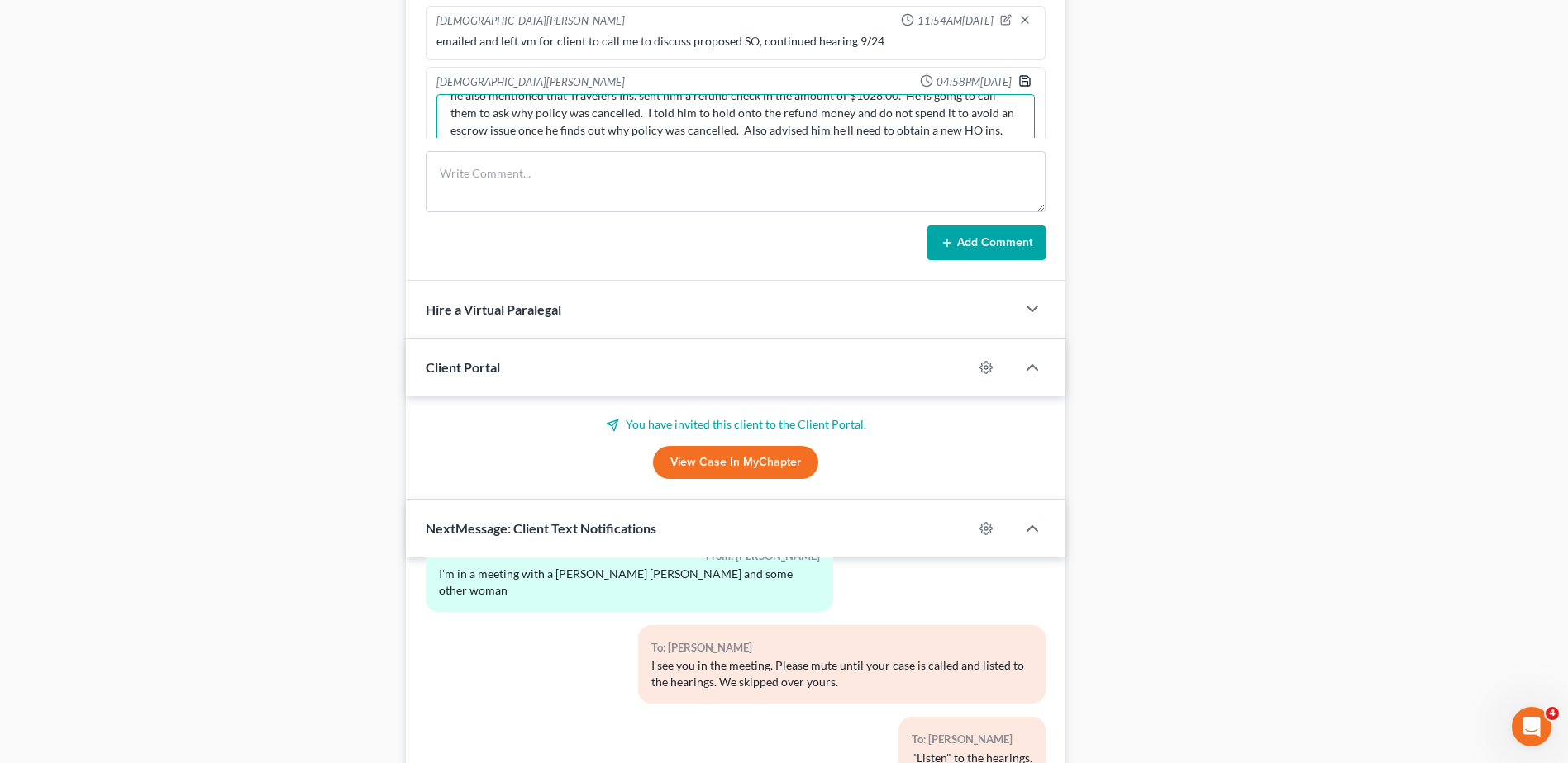
type textarea "tc with client RE: proposed SO. He agrees to terms but is unsure if he can affo…"
click at [1018, 75] on icon "button" at bounding box center [1025, 81] width 13 height 13
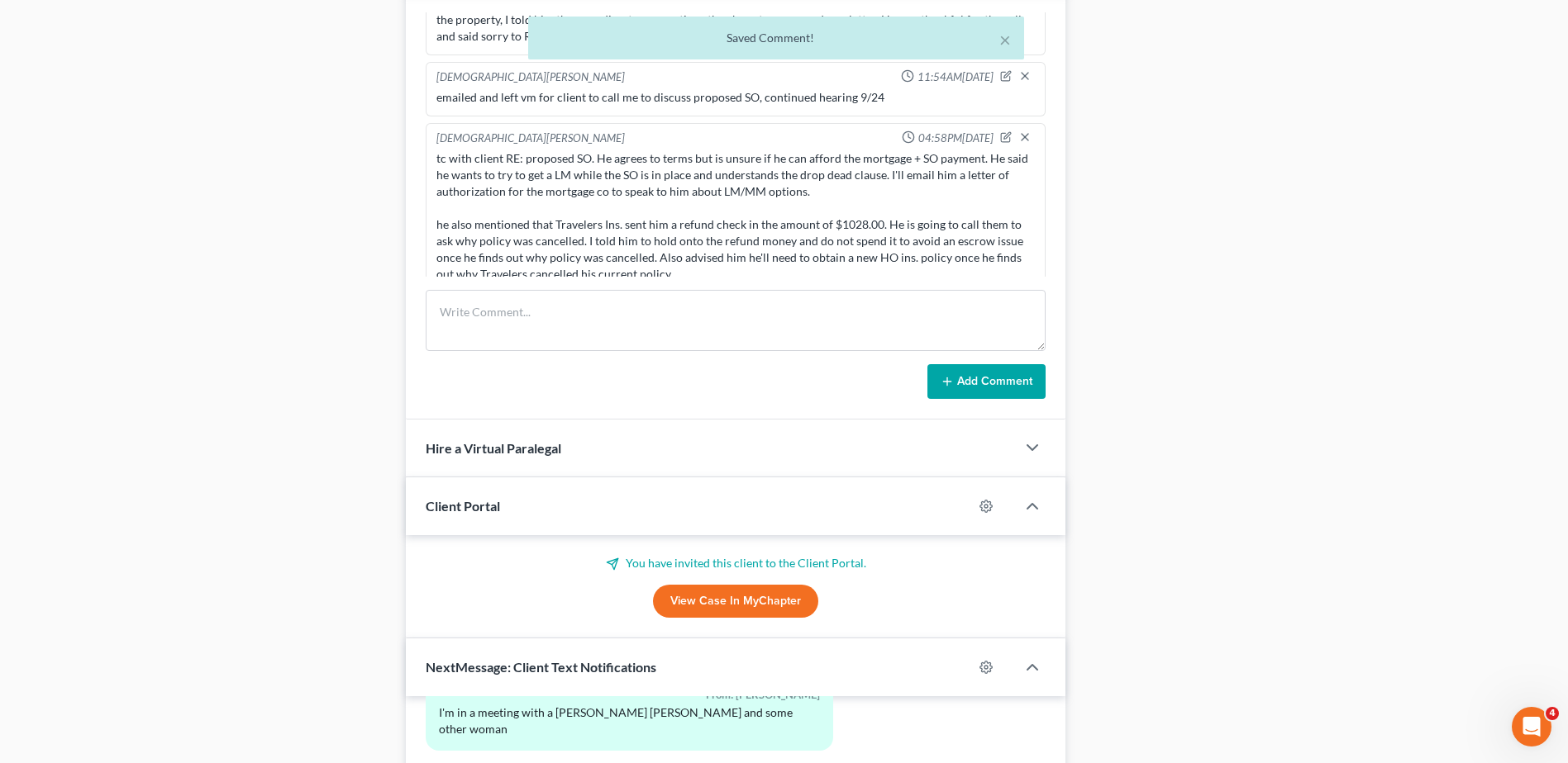
scroll to position [907, 0]
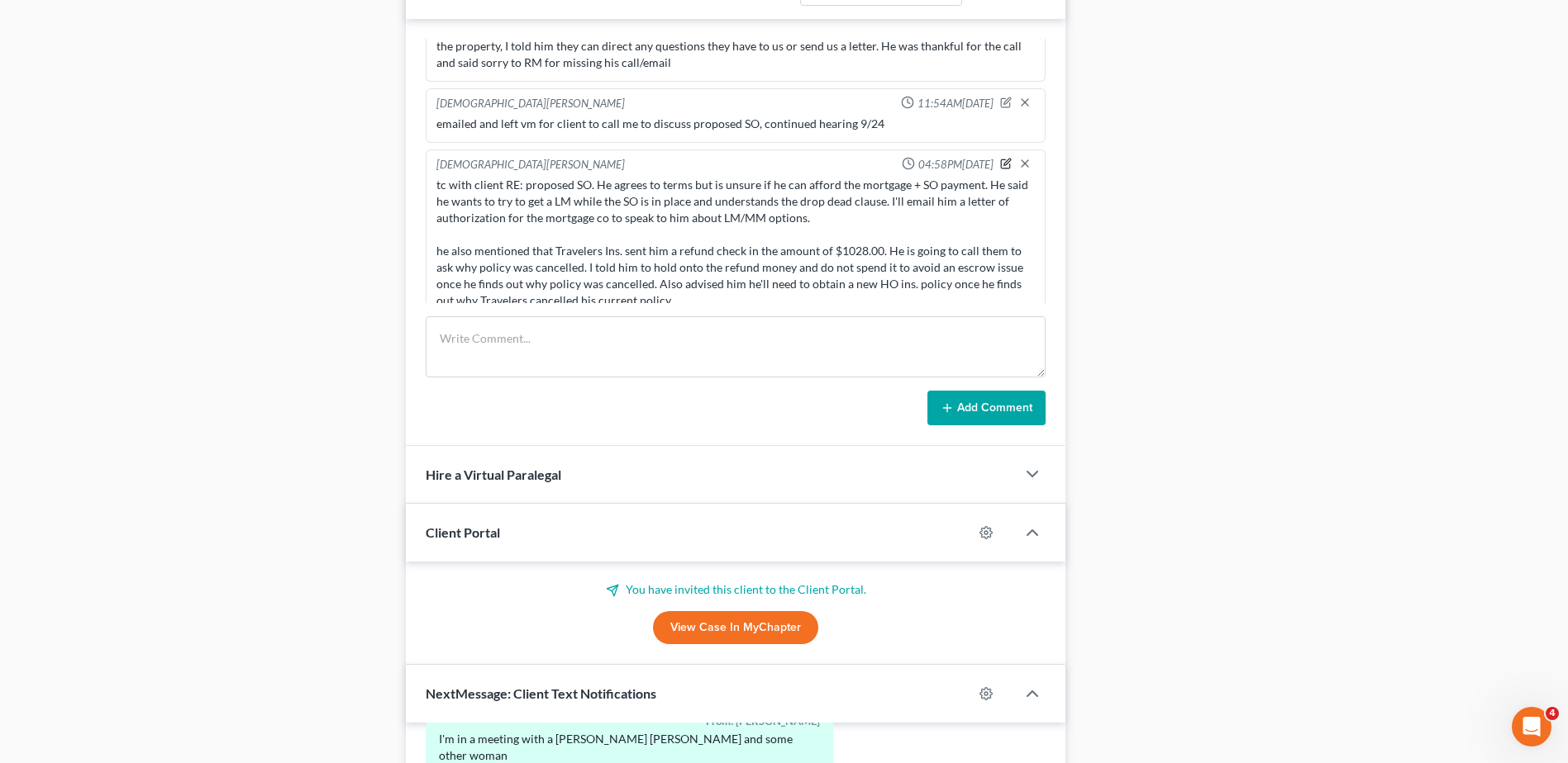
click at [1000, 158] on icon "button" at bounding box center [1006, 164] width 12 height 12
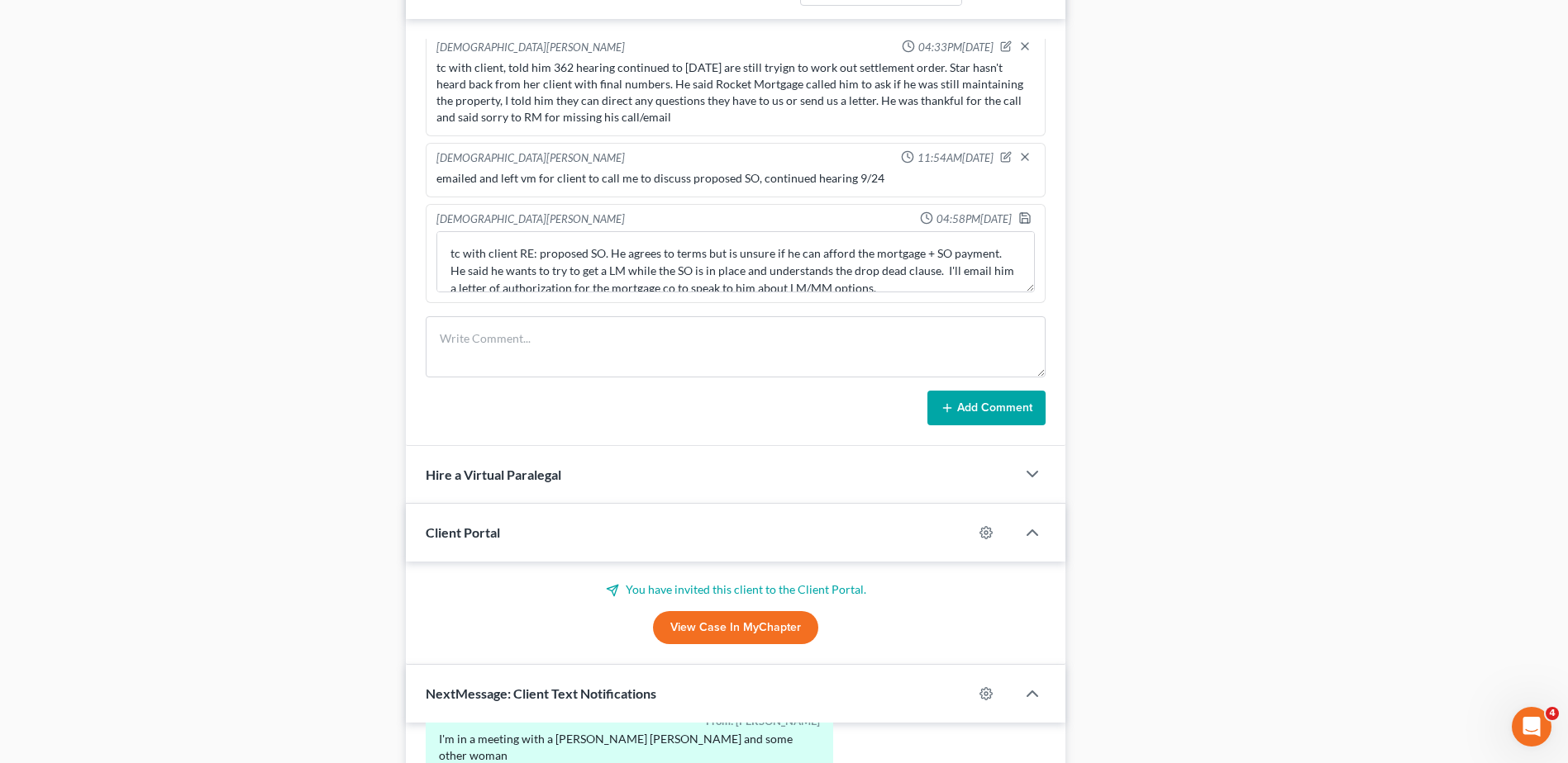
scroll to position [3020, 0]
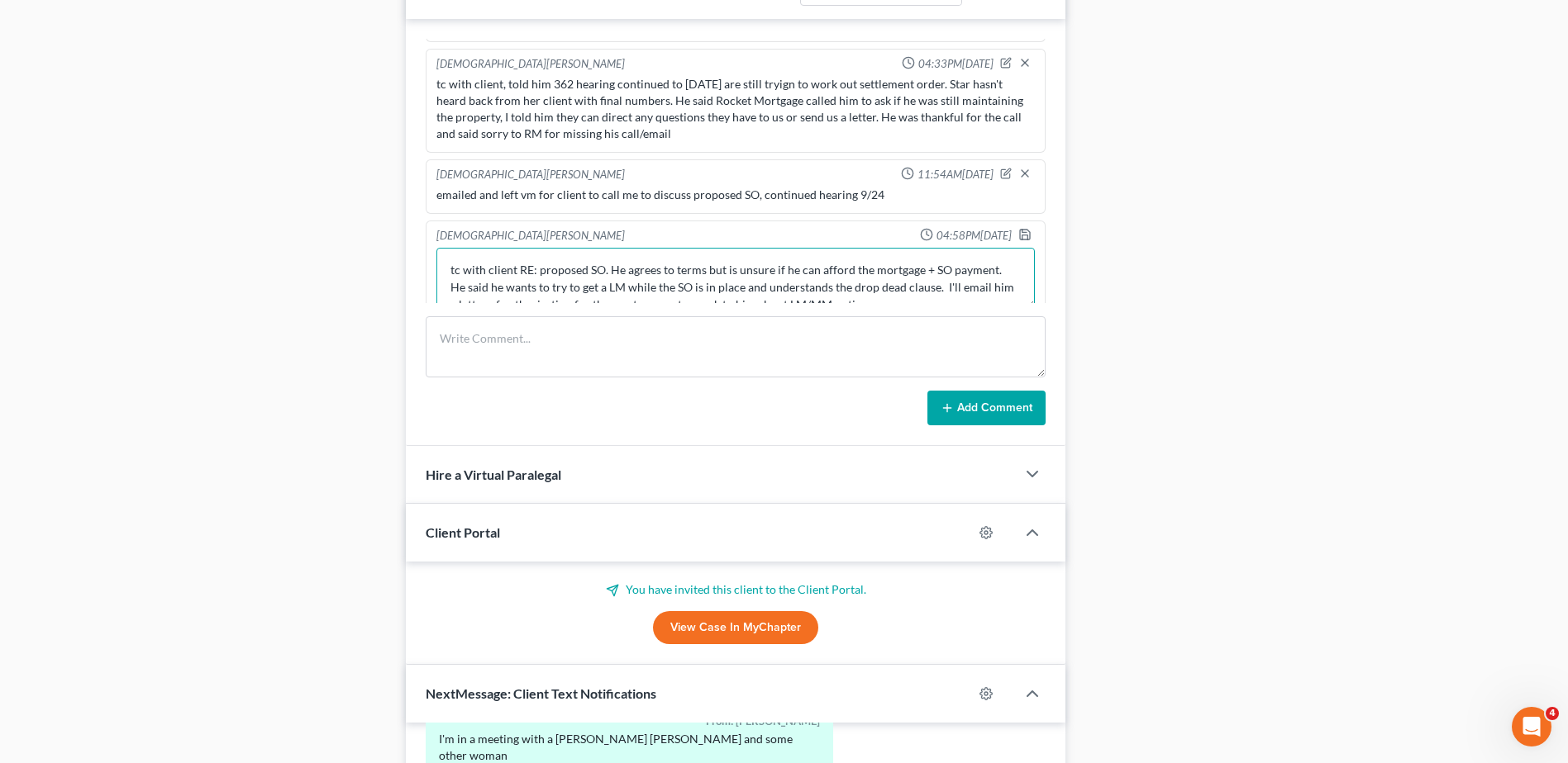
click at [916, 252] on textarea "tc with client RE: proposed SO. He agrees to terms but is unsure if he can affo…" at bounding box center [735, 279] width 598 height 61
click at [533, 284] on textarea "tc with client RE: proposed SO. He agrees to terms but is unsure if he can affo…" at bounding box center [735, 279] width 598 height 61
type textarea "tc with client RE: proposed SO. He agrees to terms but is unsure if he can affo…"
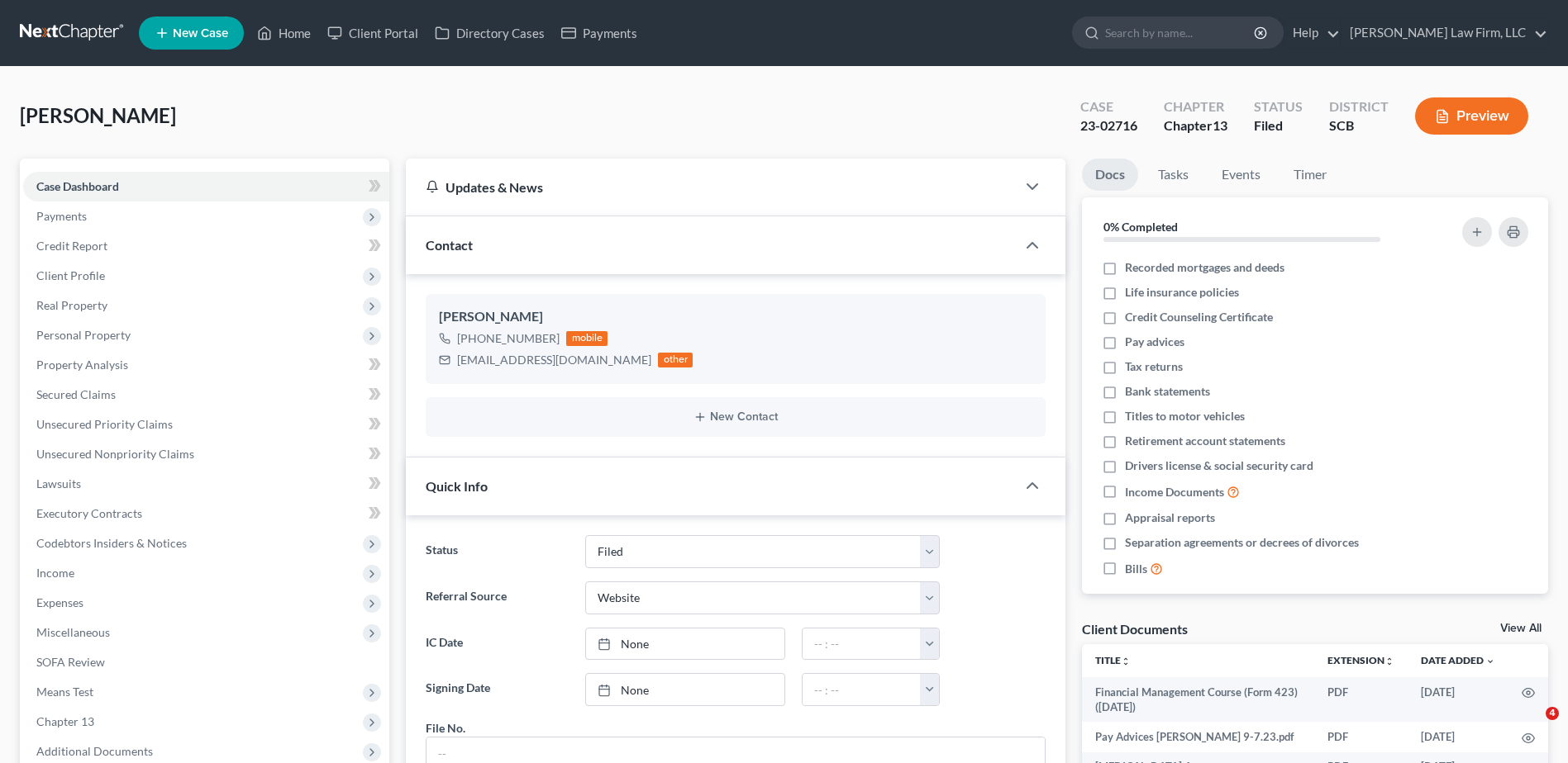
select select "2"
select select "3"
select select "0"
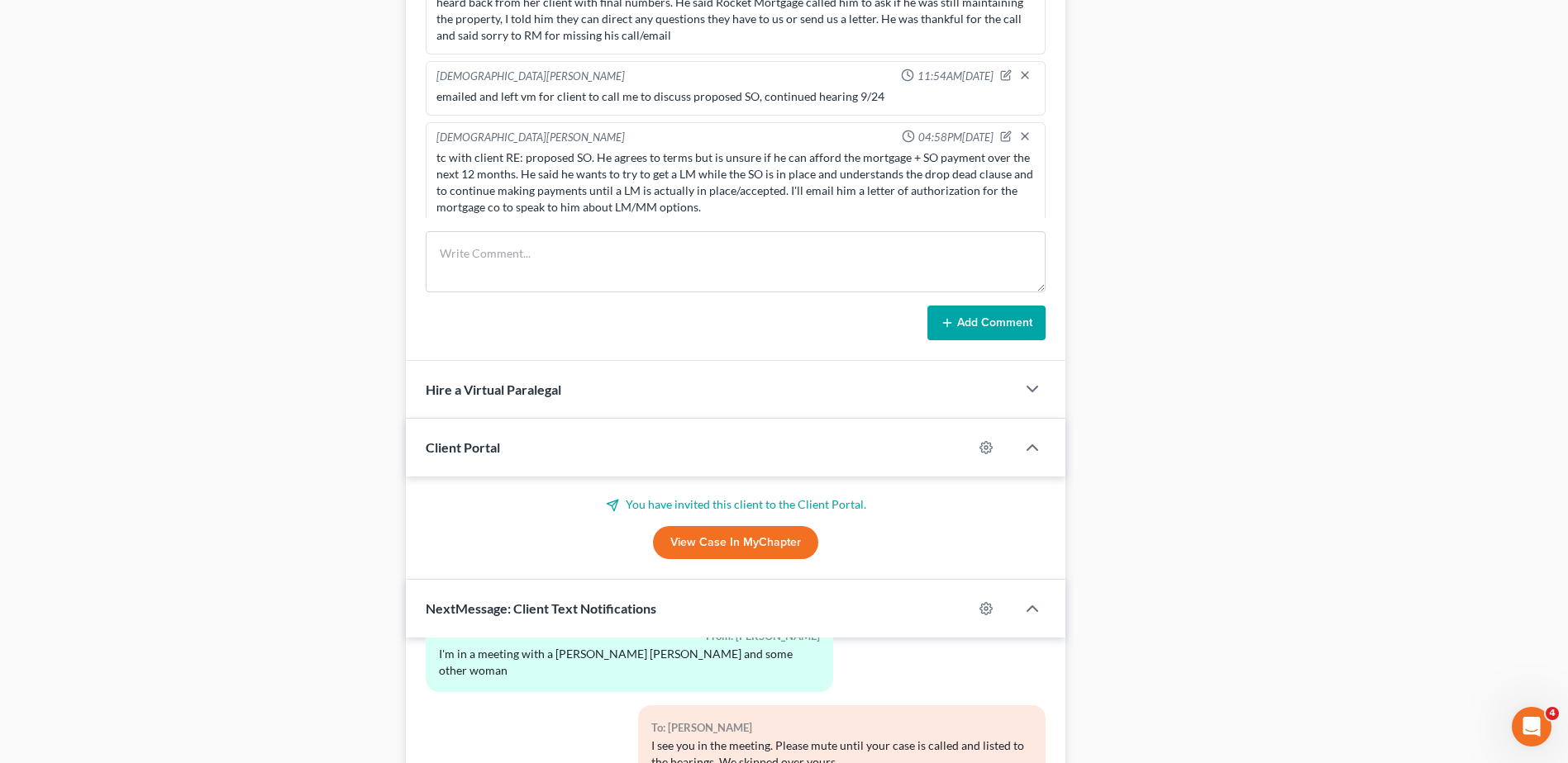
scroll to position [3108, 0]
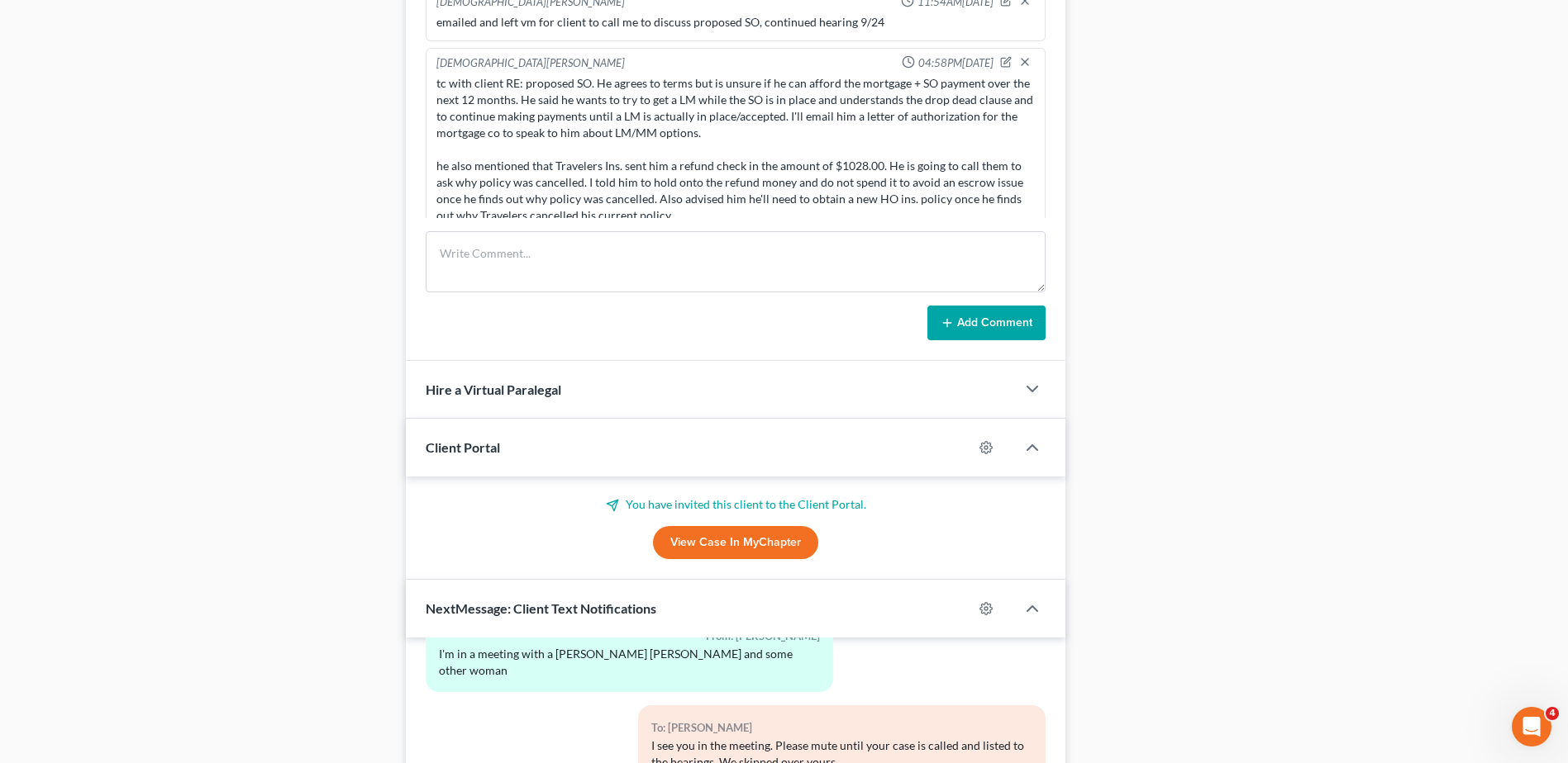
click at [293, 241] on div "Case Dashboard Payments Invoices Payments Payments Credit Report Client Profile" at bounding box center [204, 88] width 386 height 1841
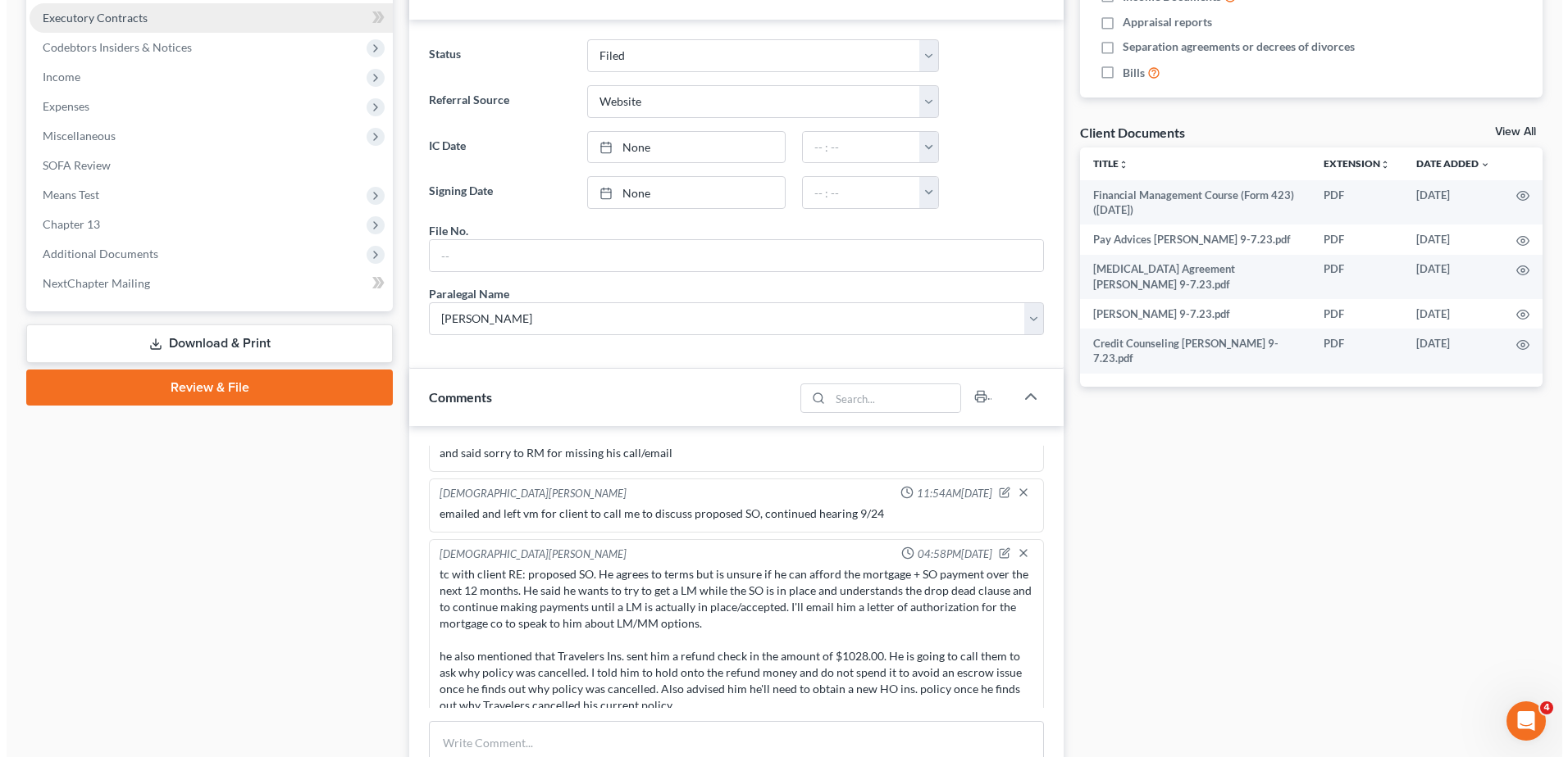
scroll to position [0, 0]
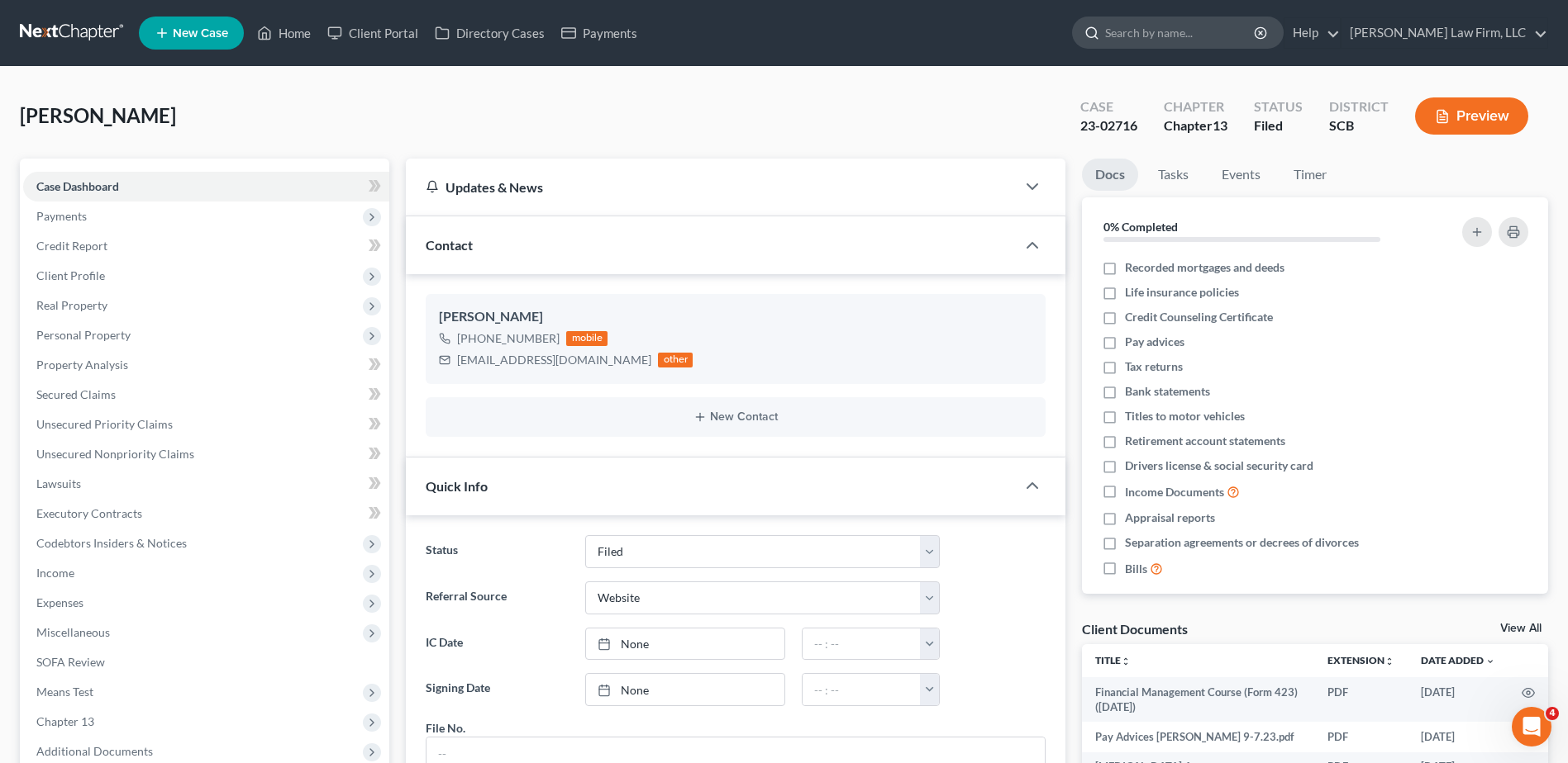
click at [1231, 38] on input "search" at bounding box center [1180, 32] width 151 height 31
type input "brown"
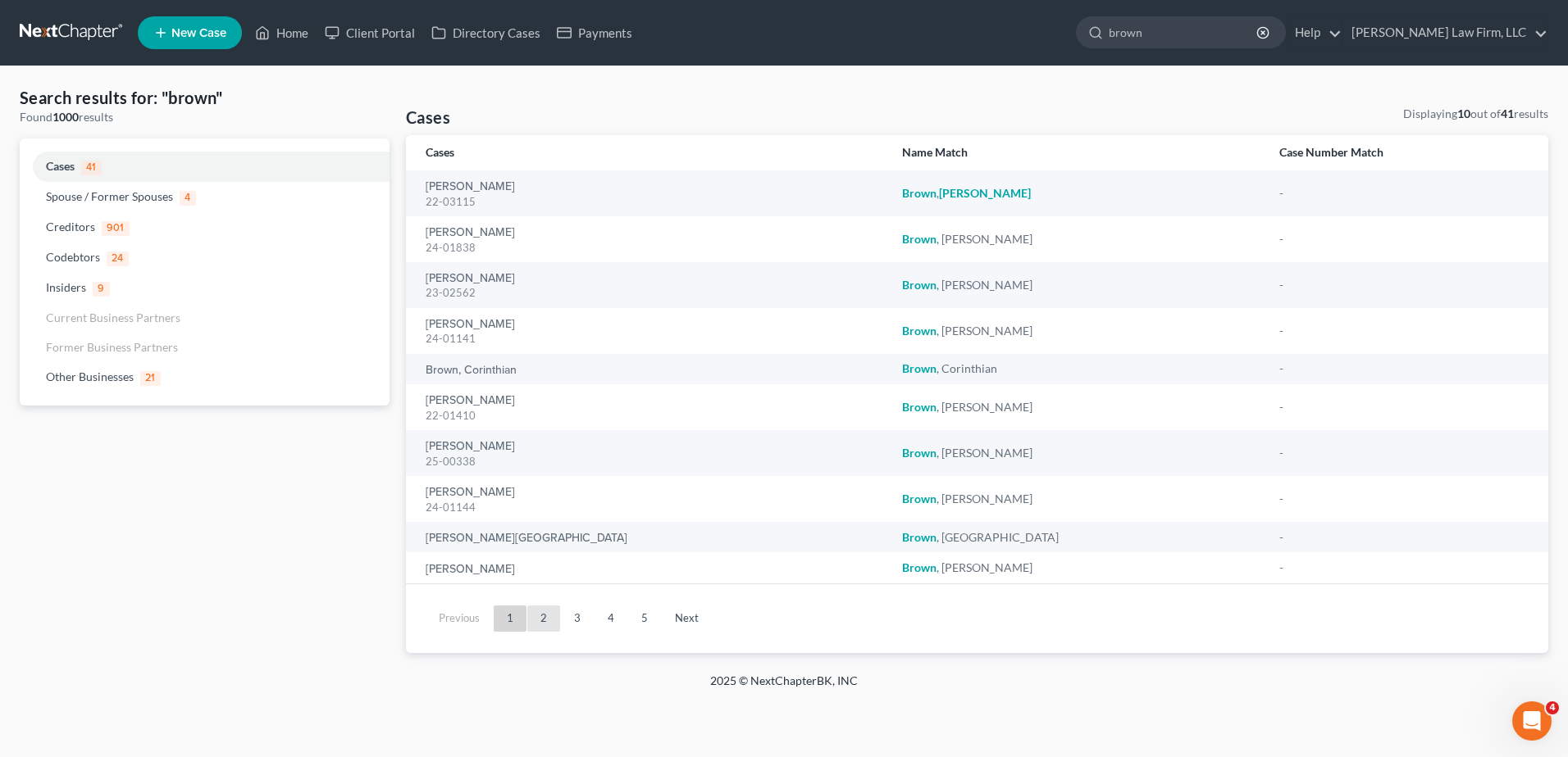
click at [535, 628] on link "2" at bounding box center [544, 619] width 33 height 26
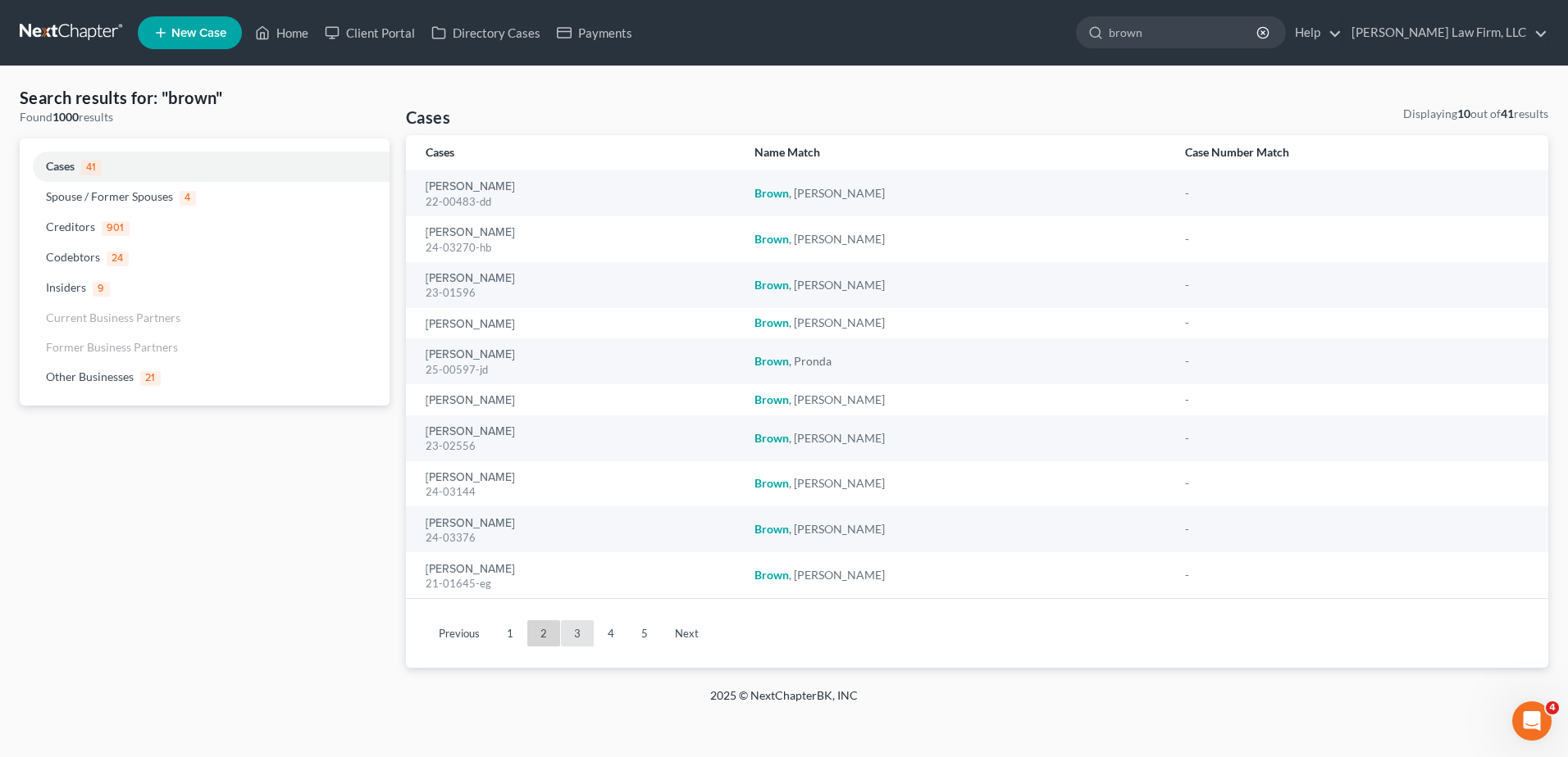
drag, startPoint x: 569, startPoint y: 636, endPoint x: 538, endPoint y: 542, distance: 99.0
click at [568, 635] on link "3" at bounding box center [578, 633] width 33 height 26
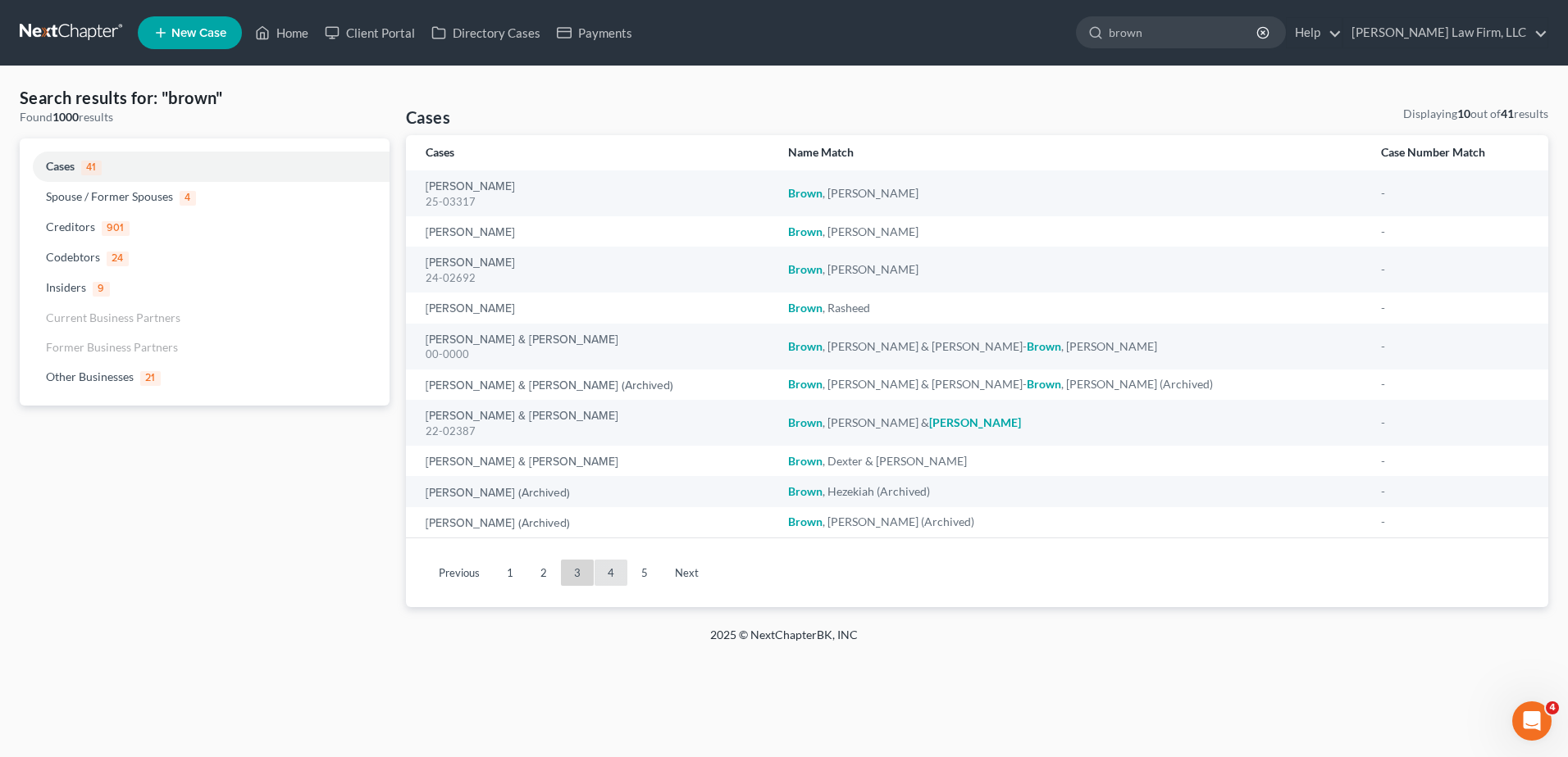
click at [610, 575] on link "4" at bounding box center [611, 573] width 33 height 26
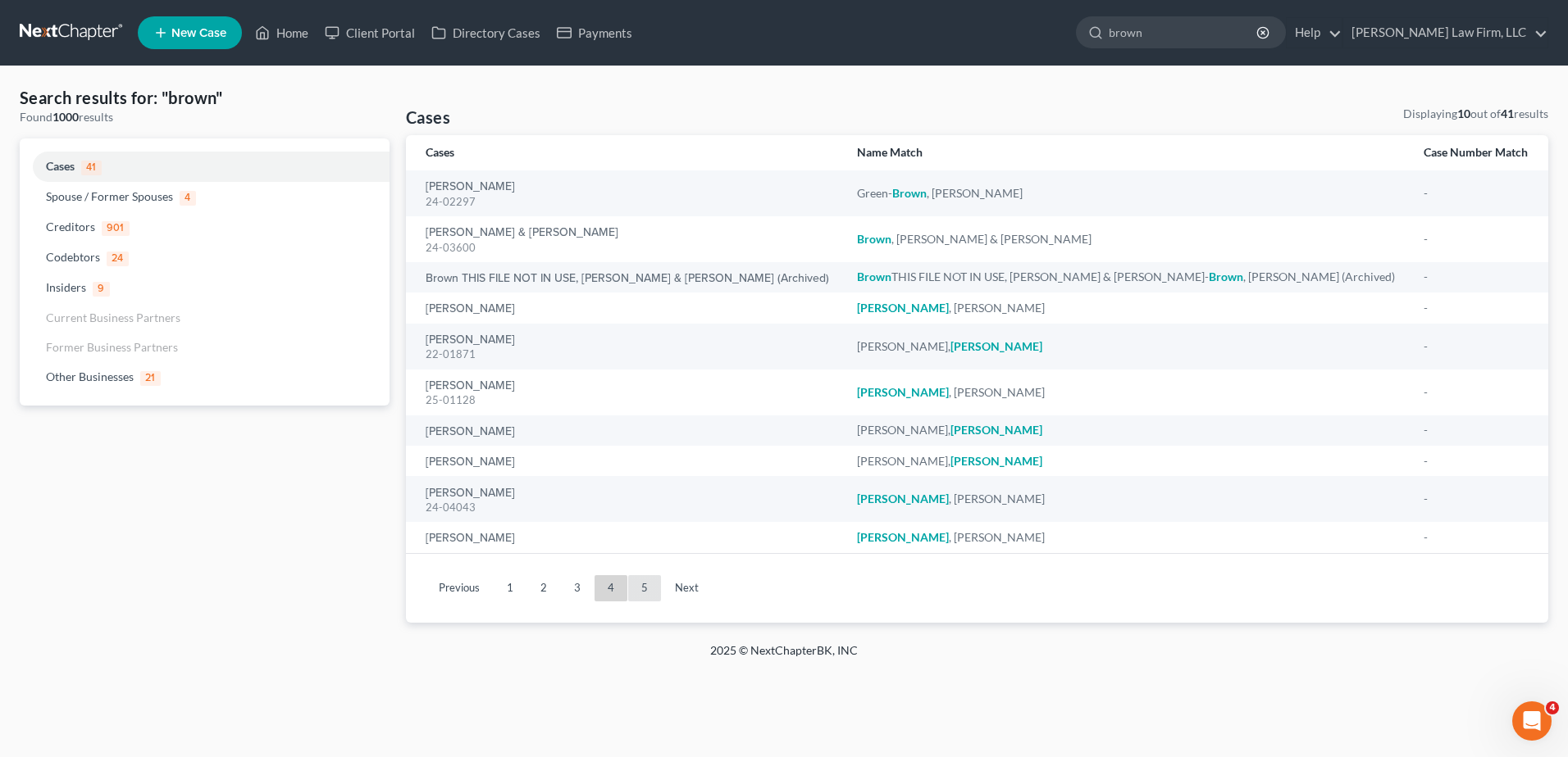
click at [654, 585] on link "5" at bounding box center [644, 589] width 33 height 26
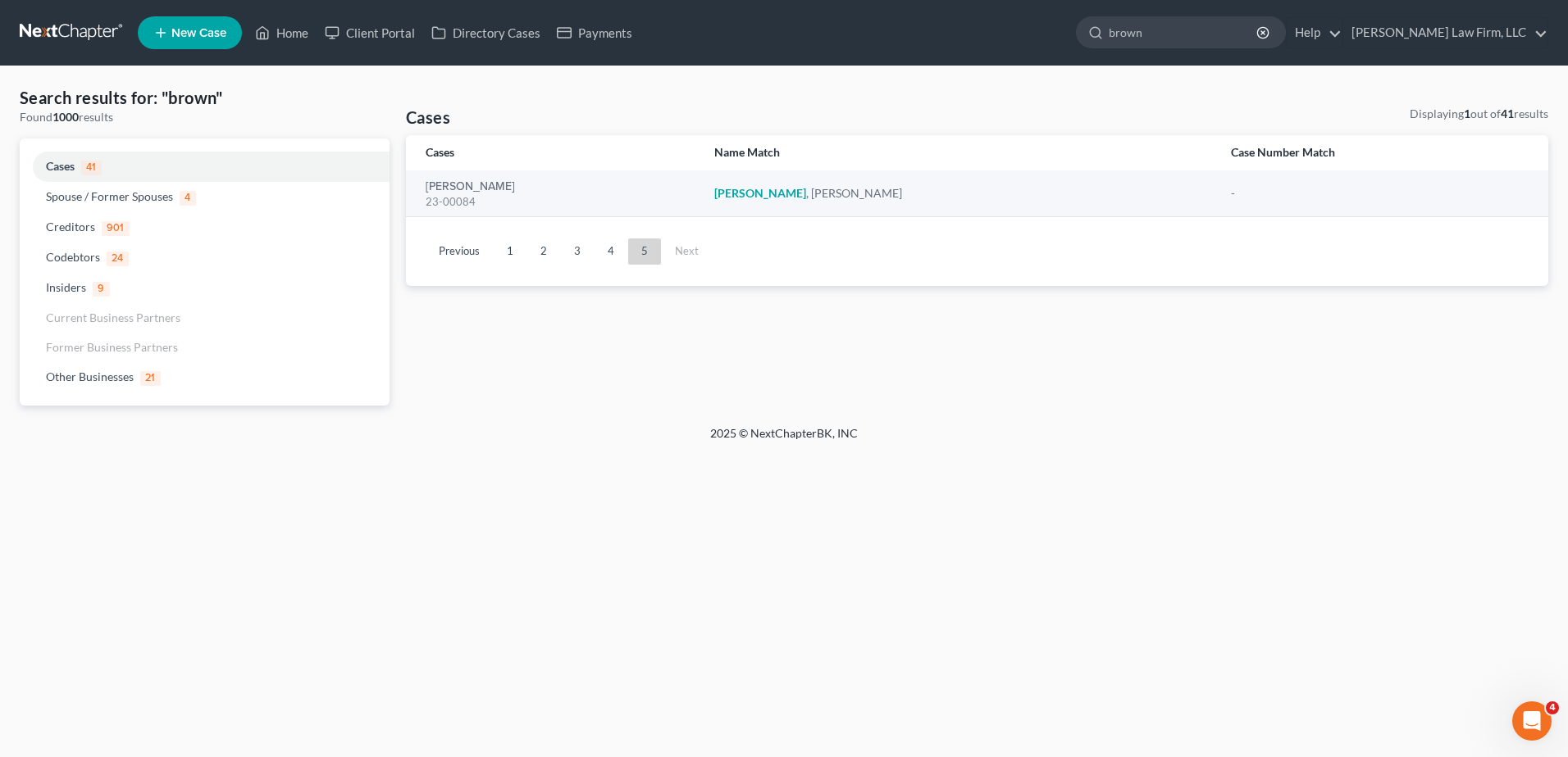
drag, startPoint x: 1084, startPoint y: 33, endPoint x: 1070, endPoint y: 33, distance: 14.0
click at [1070, 33] on ul "New Case Home Client Portal Directory Cases Payments brown - No Result - Other …" at bounding box center [843, 33] width 1411 height 43
click at [73, 31] on link at bounding box center [72, 33] width 105 height 30
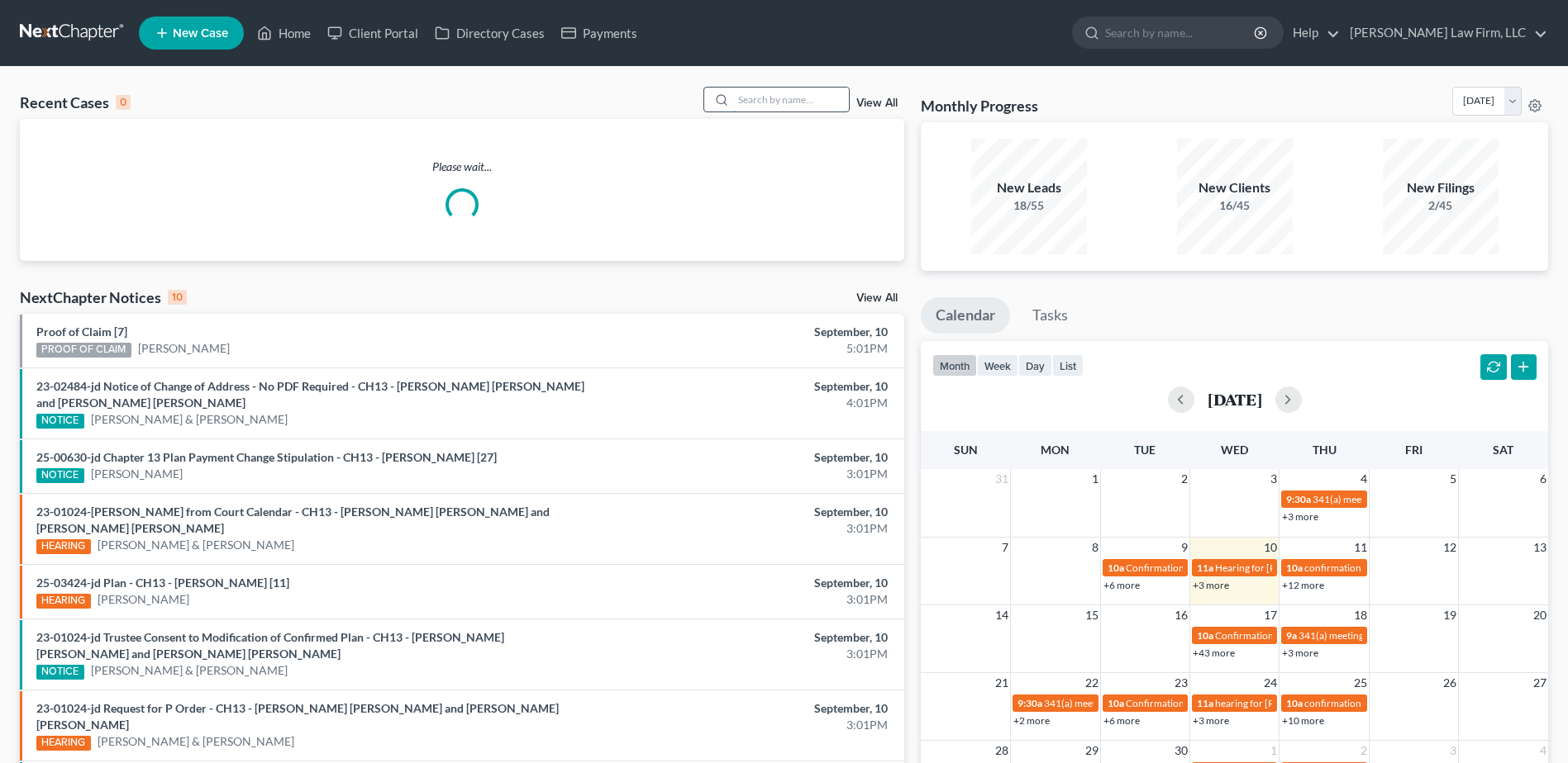
click at [775, 98] on input "search" at bounding box center [791, 99] width 115 height 24
type input "brown"
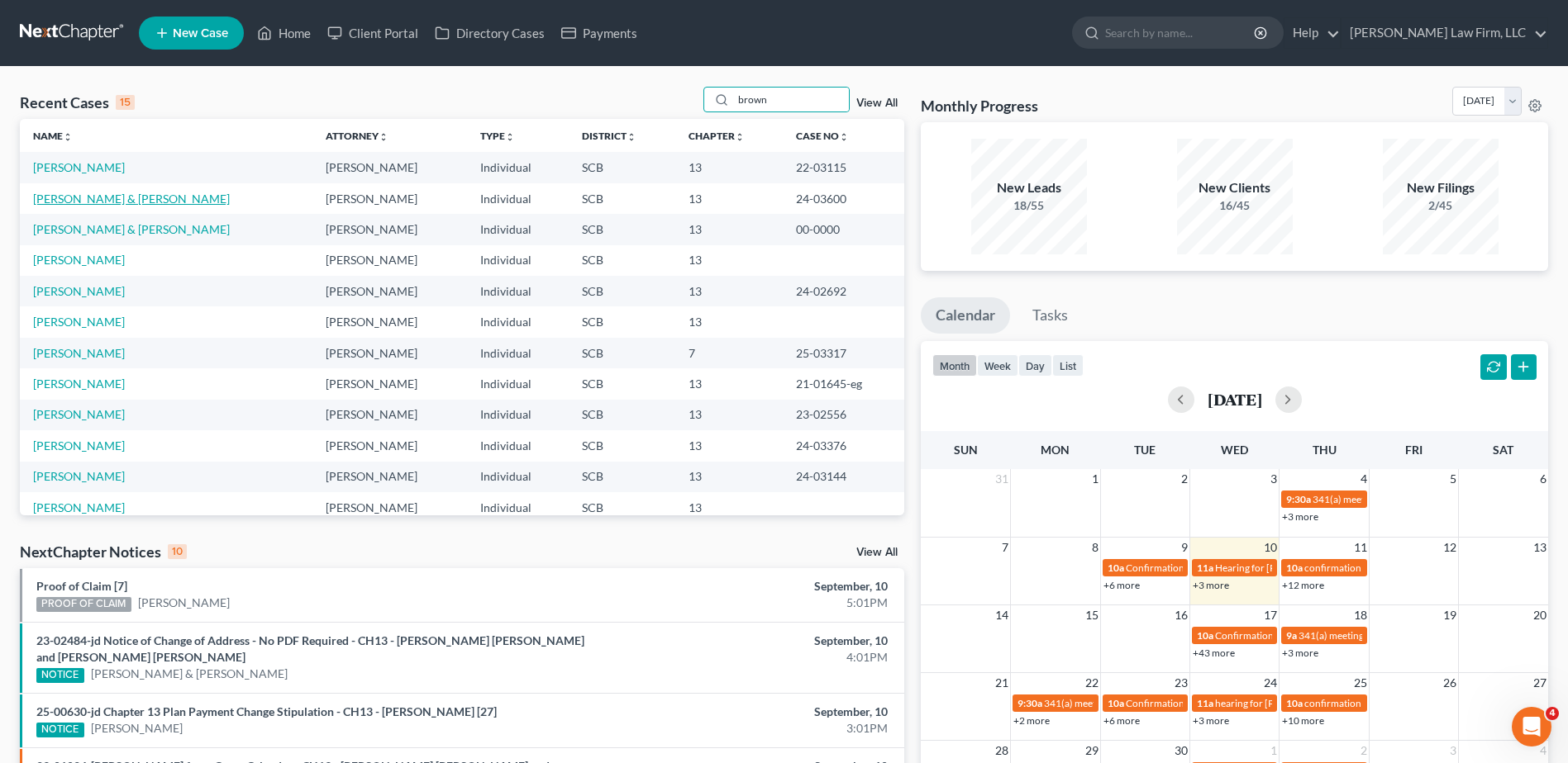
click at [91, 197] on link "[PERSON_NAME] & [PERSON_NAME]" at bounding box center [131, 198] width 197 height 14
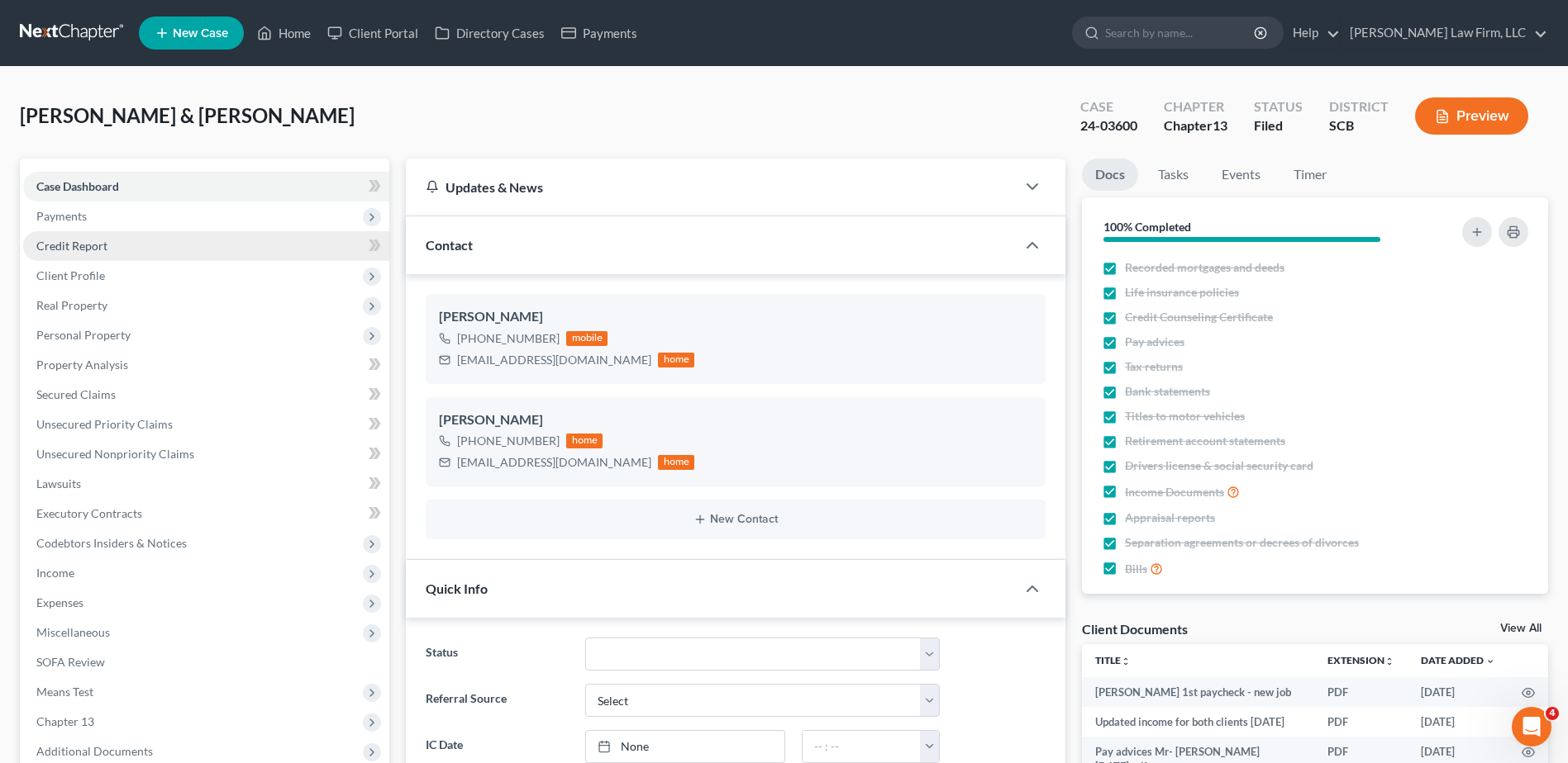
select select "3"
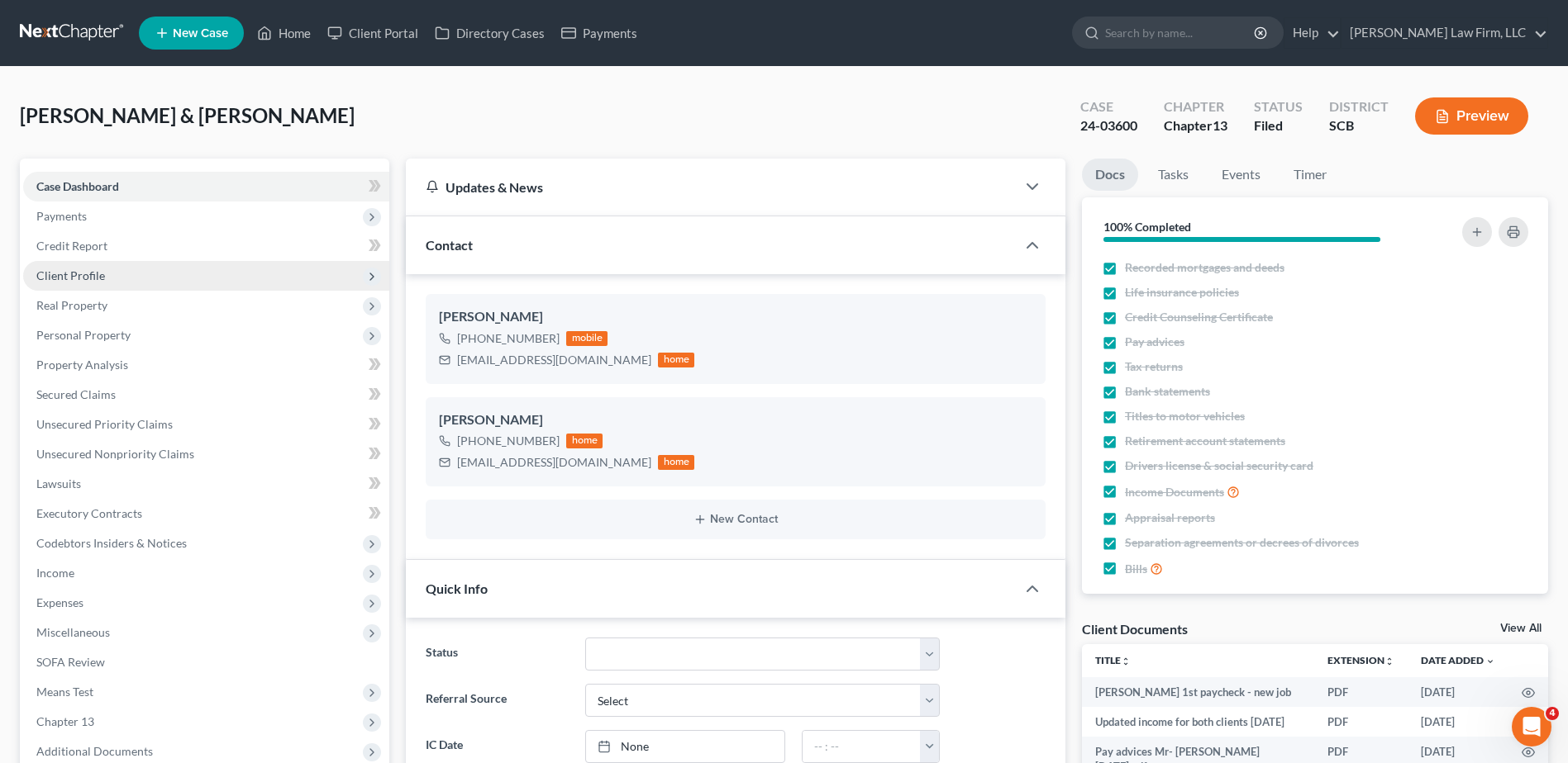
click at [77, 273] on span "Client Profile" at bounding box center [71, 275] width 69 height 14
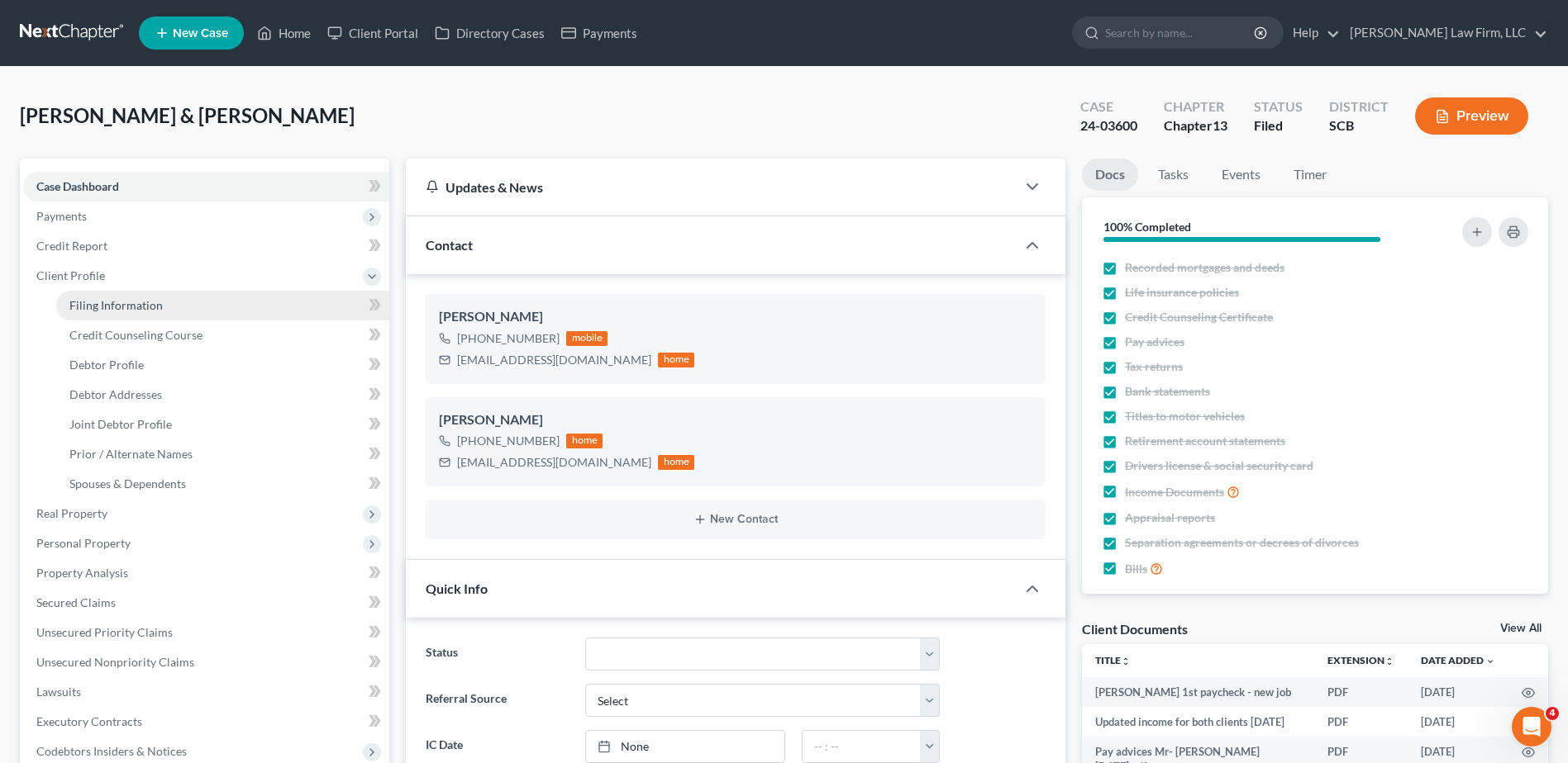
click at [132, 300] on span "Filing Information" at bounding box center [116, 305] width 93 height 14
select select "1"
select select "3"
select select "1"
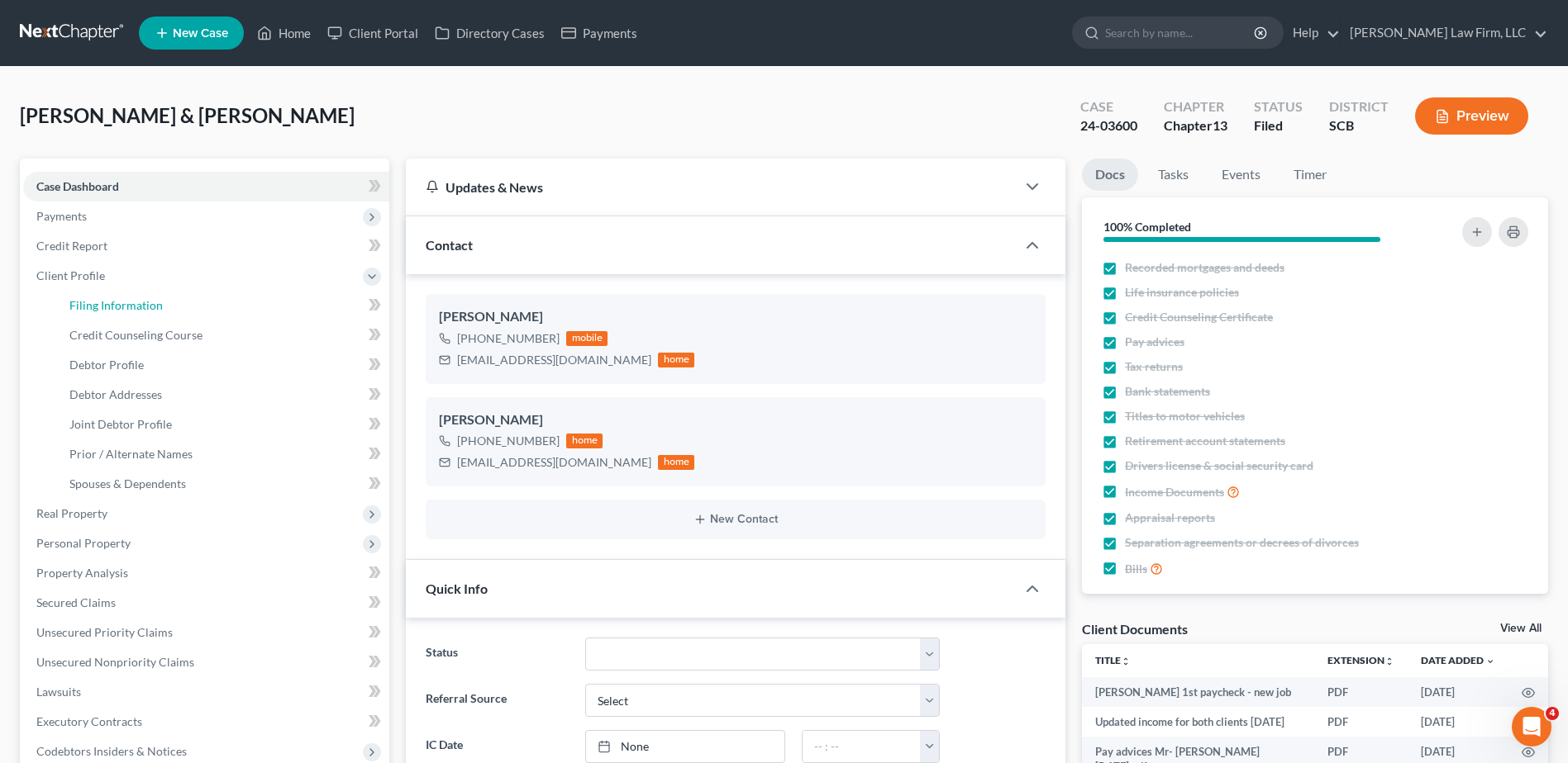
select select "42"
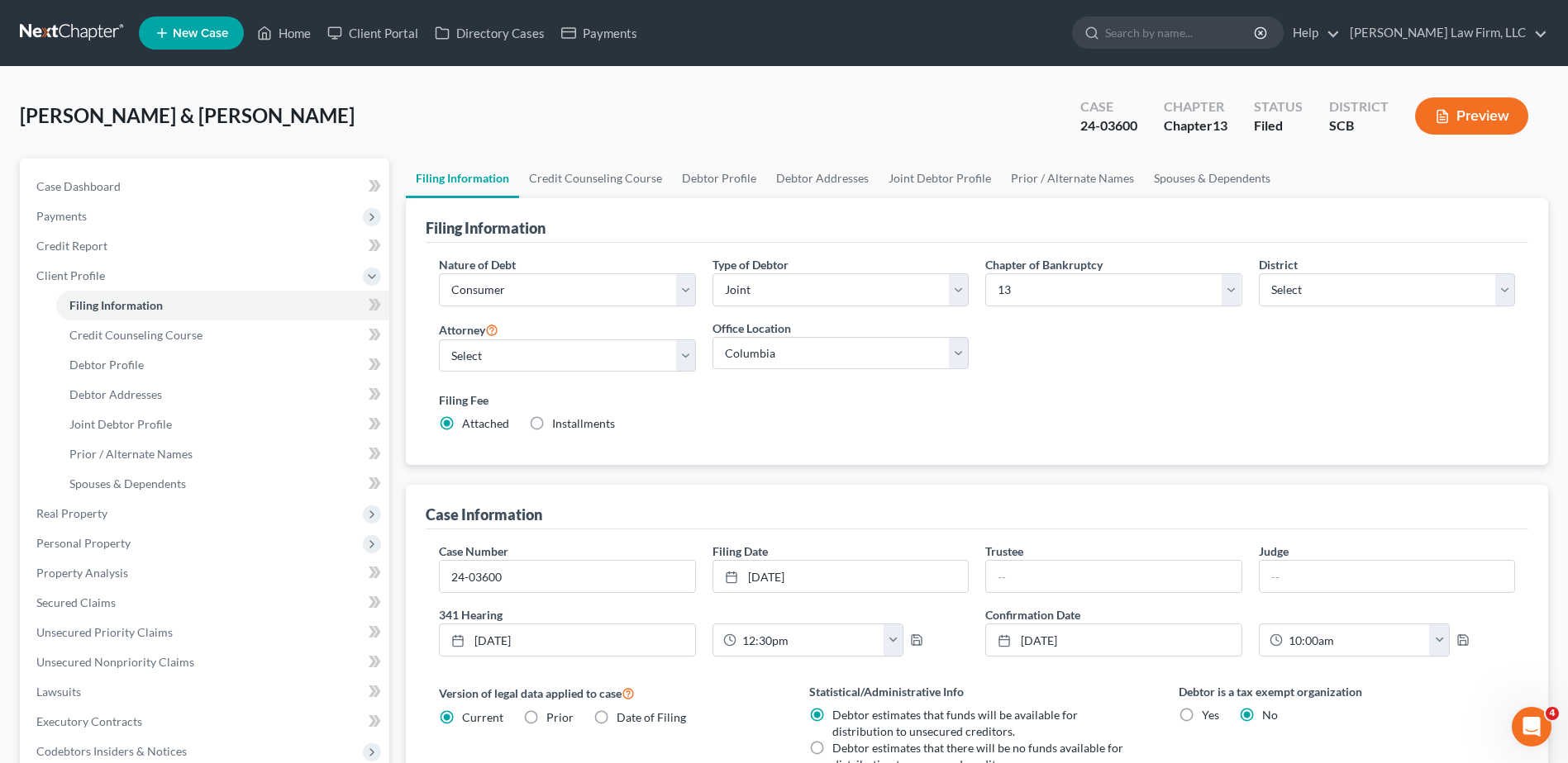
click at [716, 394] on label "Filing Fee" at bounding box center [977, 400] width 1076 height 17
